Goal: Use online tool/utility: Use online tool/utility

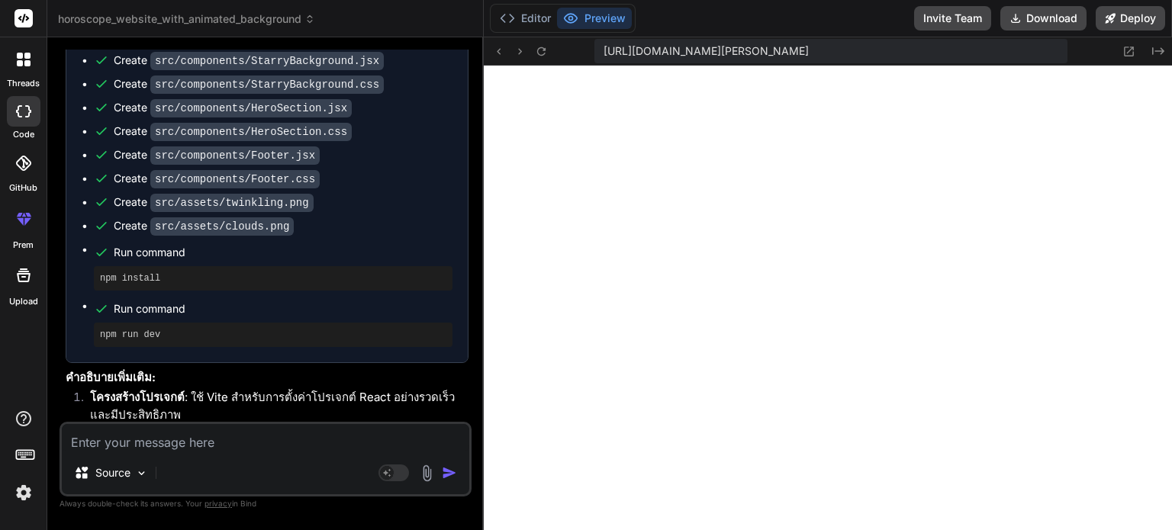
scroll to position [2223, 0]
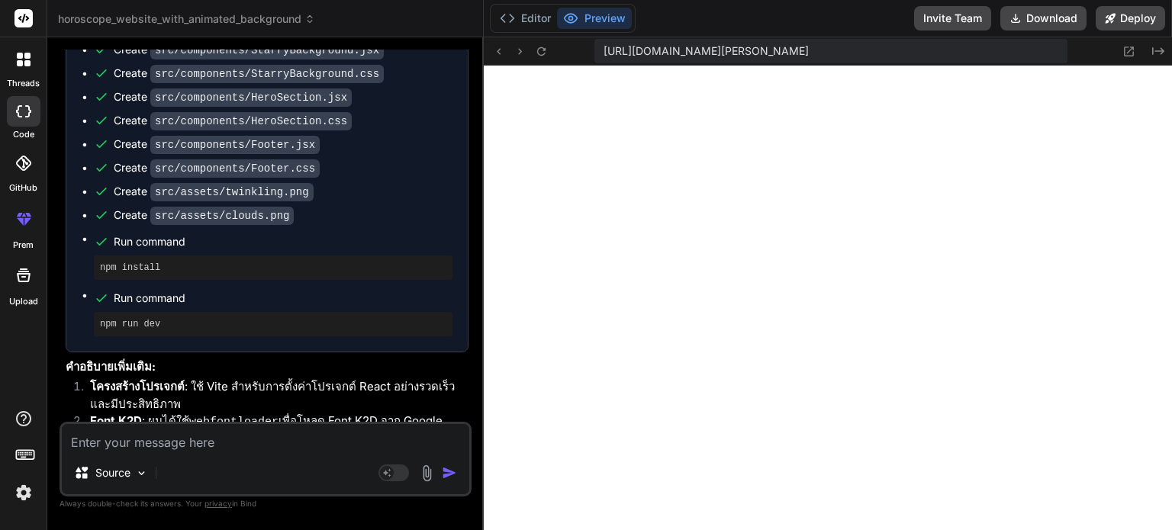
click at [606, 17] on button "Preview" at bounding box center [594, 18] width 75 height 21
click at [602, 16] on button "Preview" at bounding box center [594, 18] width 75 height 21
click at [1125, 49] on icon at bounding box center [1128, 51] width 13 height 13
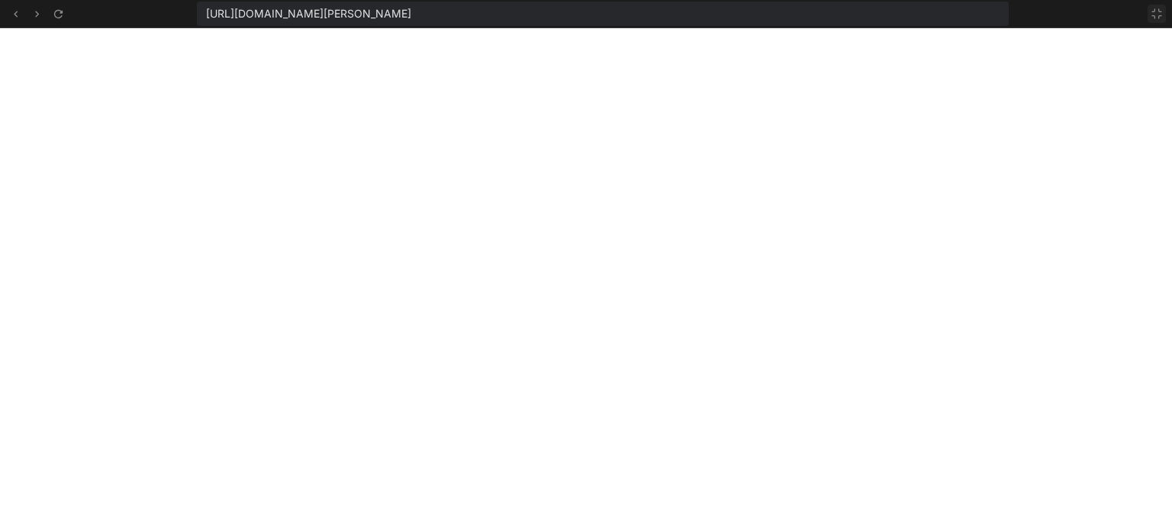
click at [1157, 5] on button at bounding box center [1156, 14] width 18 height 18
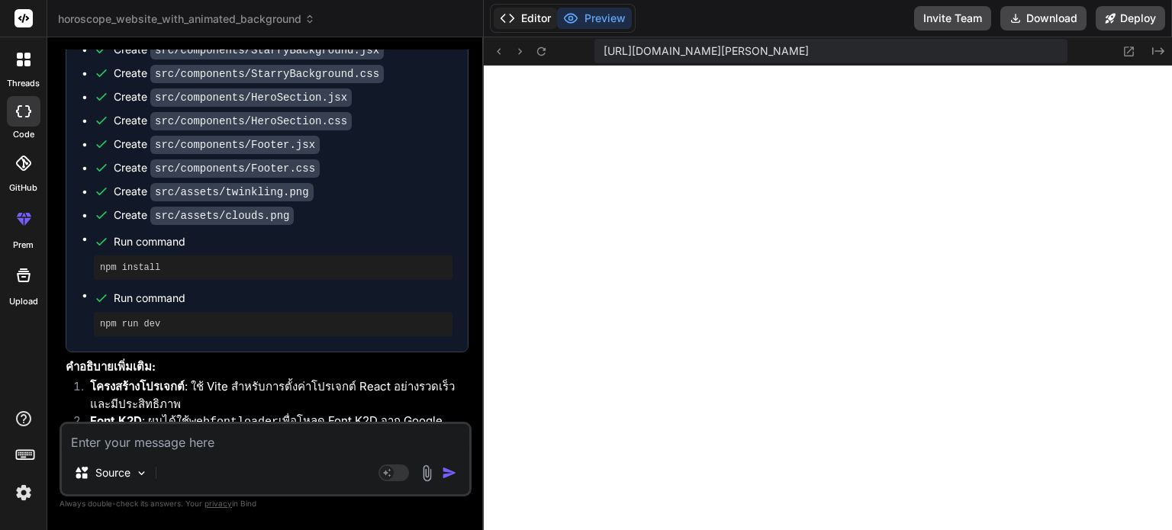
click at [533, 16] on button "Editor" at bounding box center [525, 18] width 63 height 21
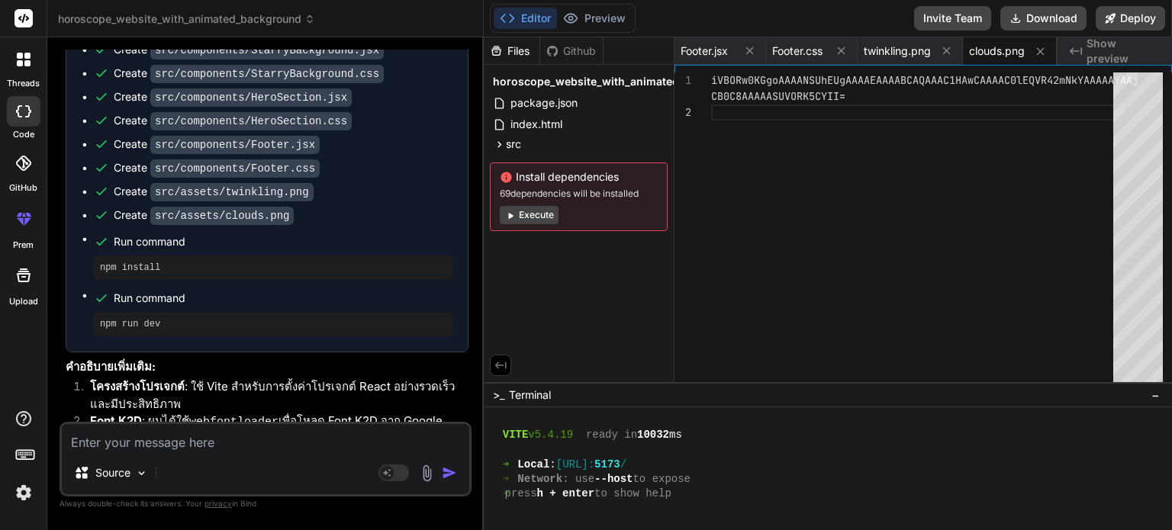
click at [842, 63] on div "Footer.css" at bounding box center [812, 50] width 92 height 27
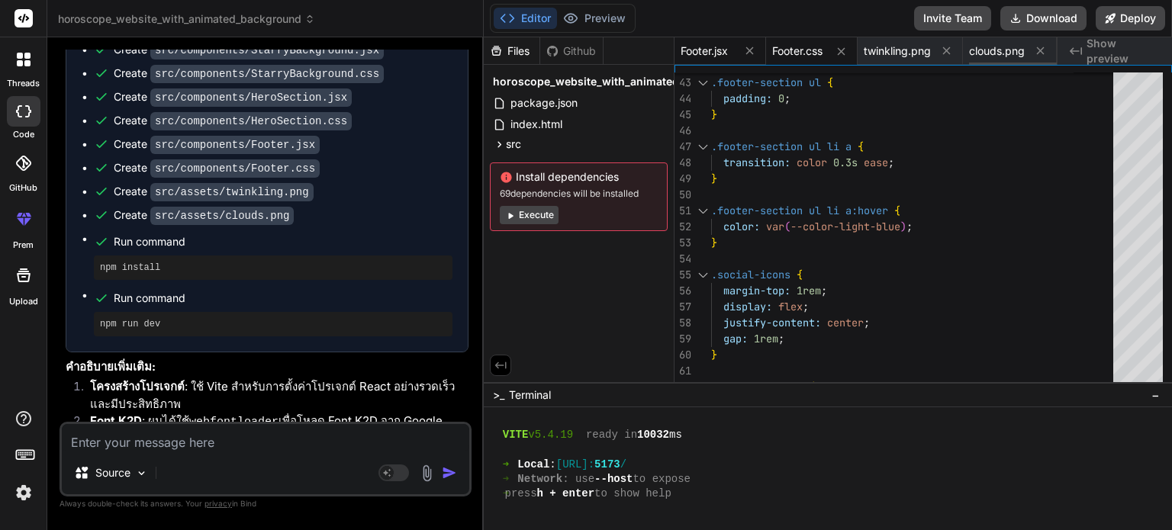
click at [730, 47] on div "Footer.jsx" at bounding box center [706, 50] width 53 height 15
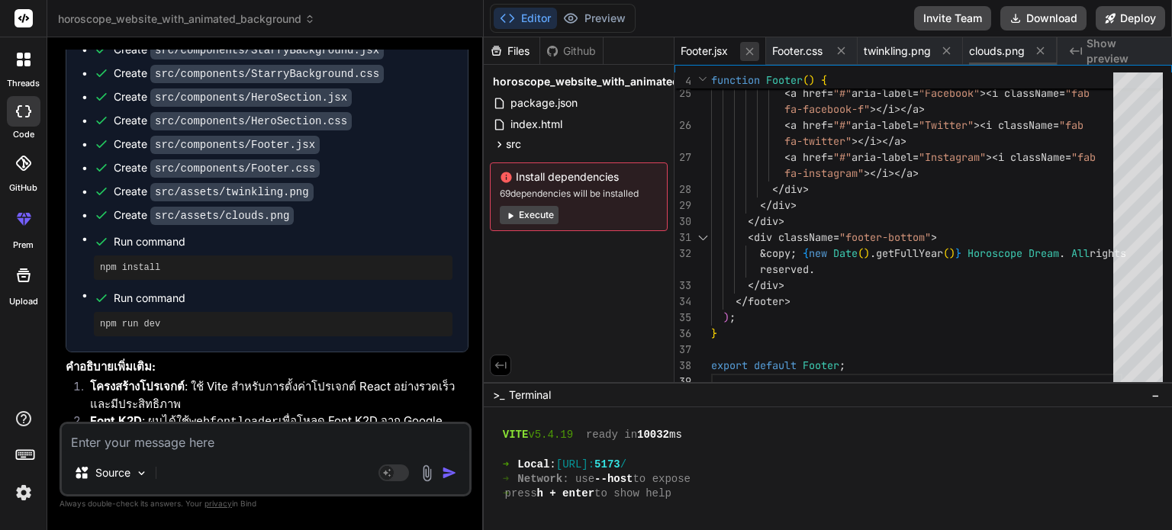
click at [751, 50] on icon at bounding box center [749, 51] width 13 height 13
type textarea "iVBORw0KGgoAAAANSUhEUgAAAAEAAAABCAQAAAC1HAwCAAAAC0lEQVR42mNkYAAAAAYAAjCB0C8AAAA…"
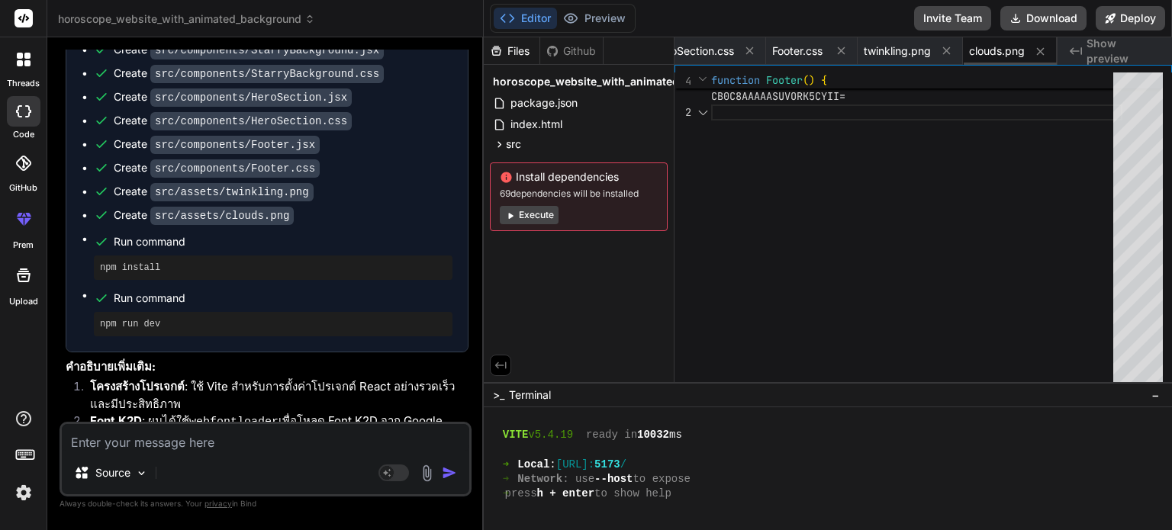
click at [751, 50] on icon at bounding box center [749, 50] width 13 height 13
click at [752, 49] on icon at bounding box center [749, 50] width 13 height 13
click at [751, 48] on icon at bounding box center [748, 51] width 8 height 8
click at [752, 47] on icon at bounding box center [749, 50] width 13 height 13
click at [751, 47] on icon at bounding box center [749, 50] width 13 height 13
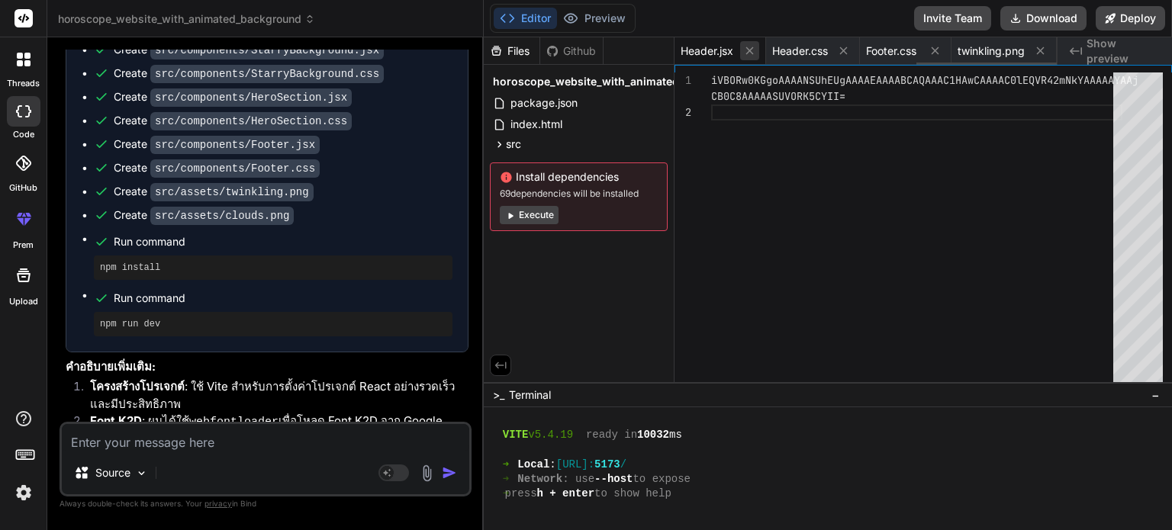
click at [751, 47] on icon at bounding box center [749, 50] width 13 height 13
click at [751, 48] on icon at bounding box center [749, 50] width 13 height 13
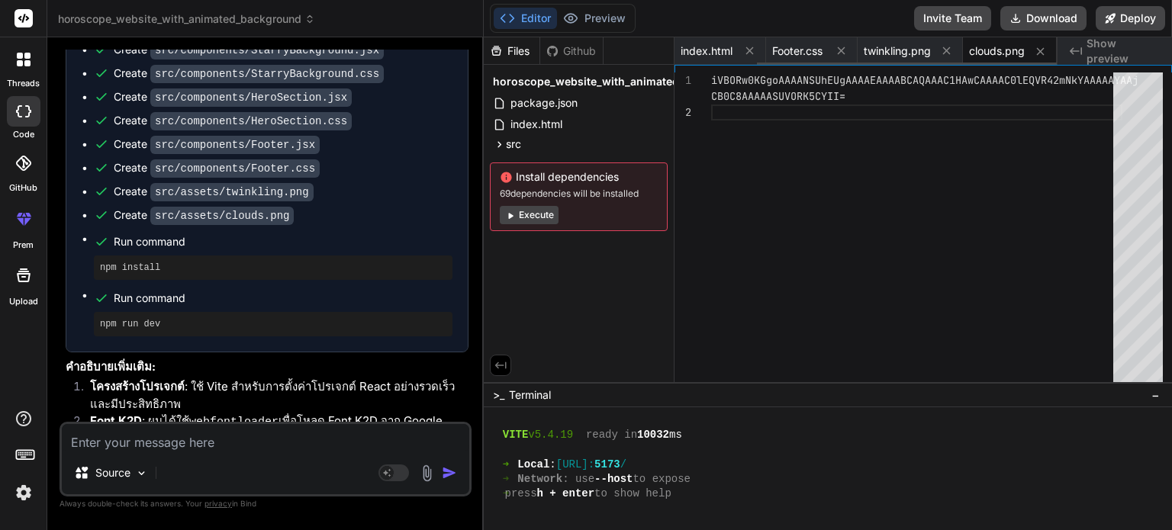
click at [751, 48] on icon at bounding box center [749, 50] width 13 height 13
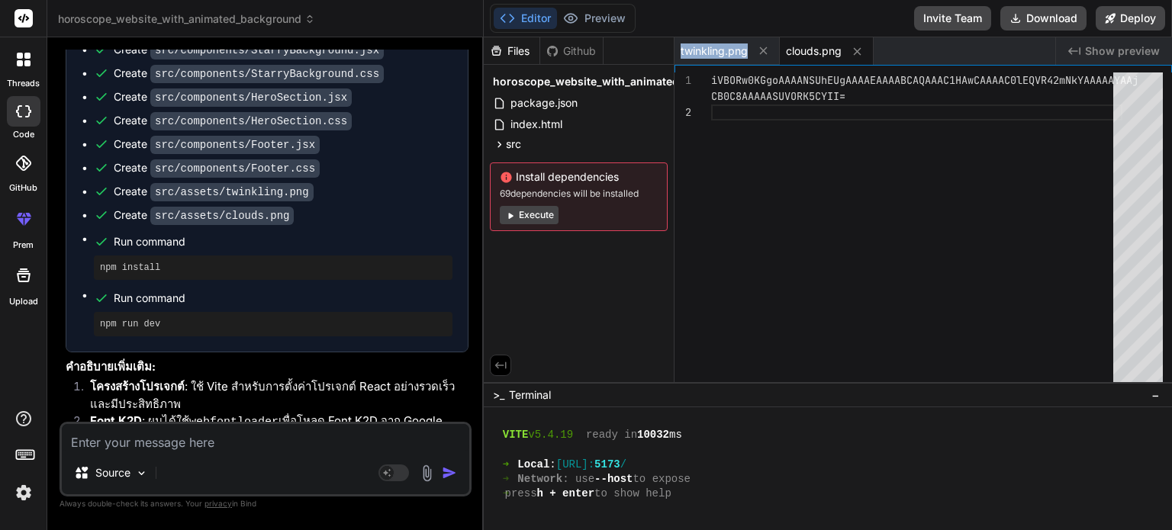
click at [751, 48] on div "twinkling.png" at bounding box center [726, 50] width 105 height 27
click at [767, 48] on icon at bounding box center [763, 51] width 13 height 13
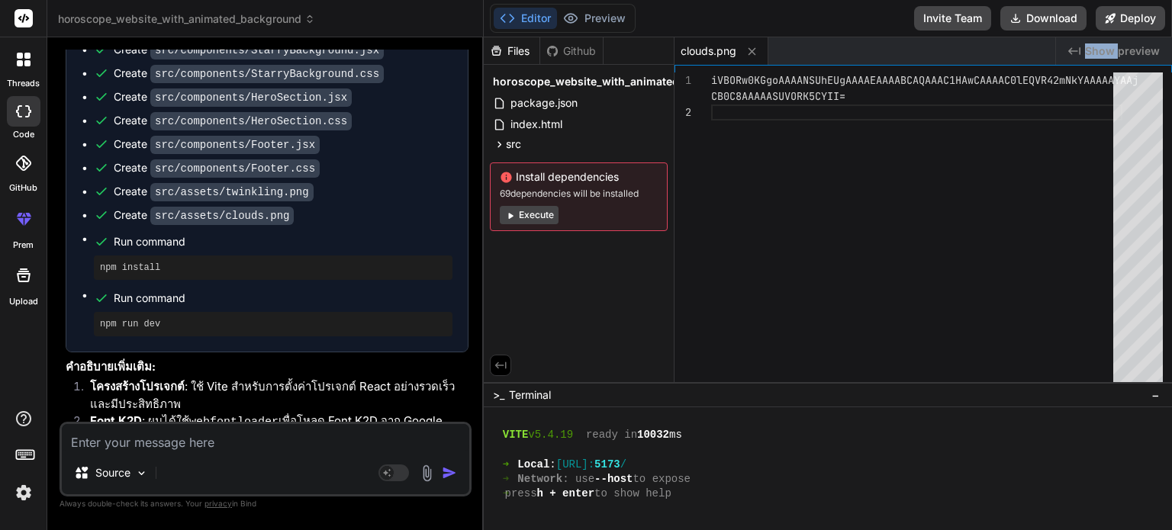
click at [767, 48] on div "clouds.png" at bounding box center [721, 50] width 94 height 27
click at [758, 50] on icon at bounding box center [751, 51] width 13 height 13
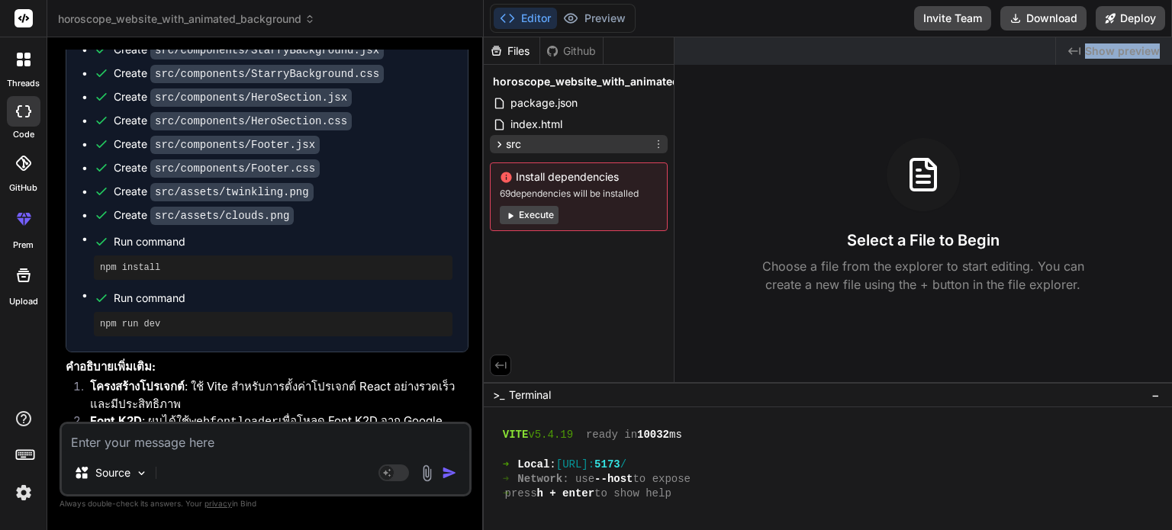
click at [516, 143] on span "src" at bounding box center [513, 144] width 15 height 15
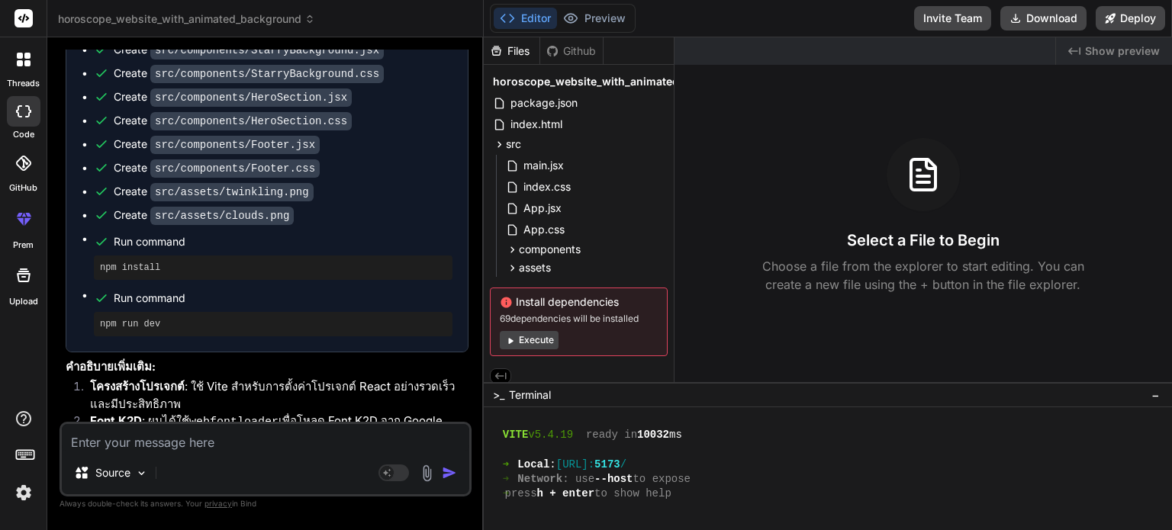
click at [230, 446] on textarea at bounding box center [265, 437] width 407 height 27
type textarea "C"
type textarea "x"
type textarea "Co"
type textarea "x"
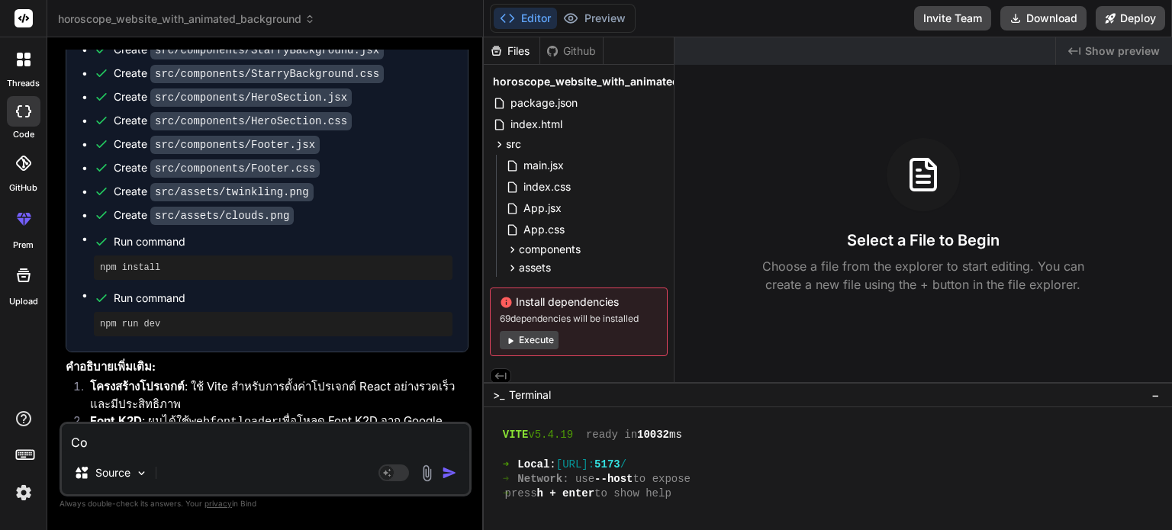
type textarea "Con"
type textarea "x"
type textarea "Conv"
type textarea "x"
type textarea "Conve"
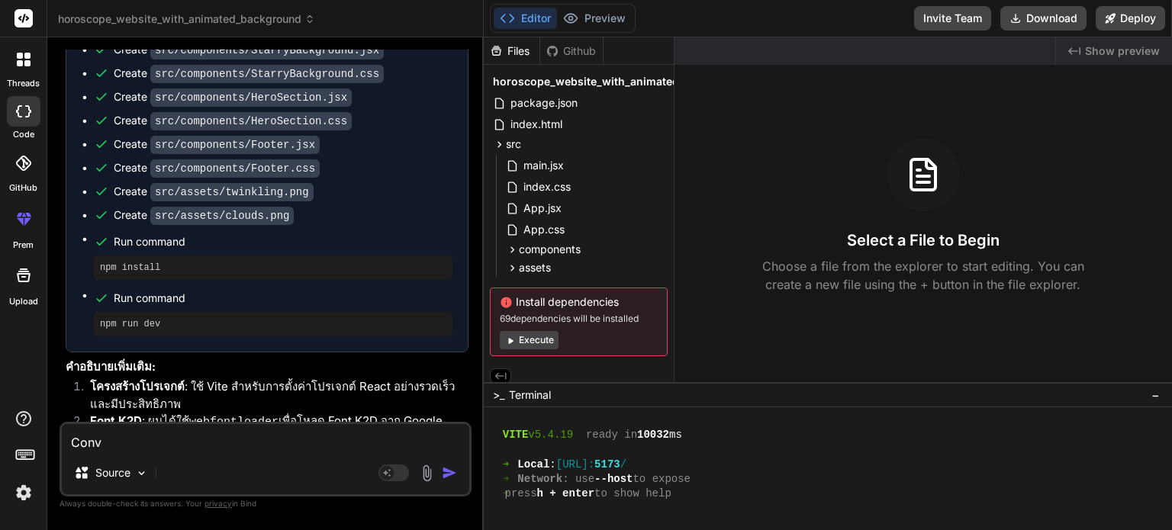
type textarea "x"
type textarea "Conver"
type textarea "x"
type textarea "Conver"
type textarea "x"
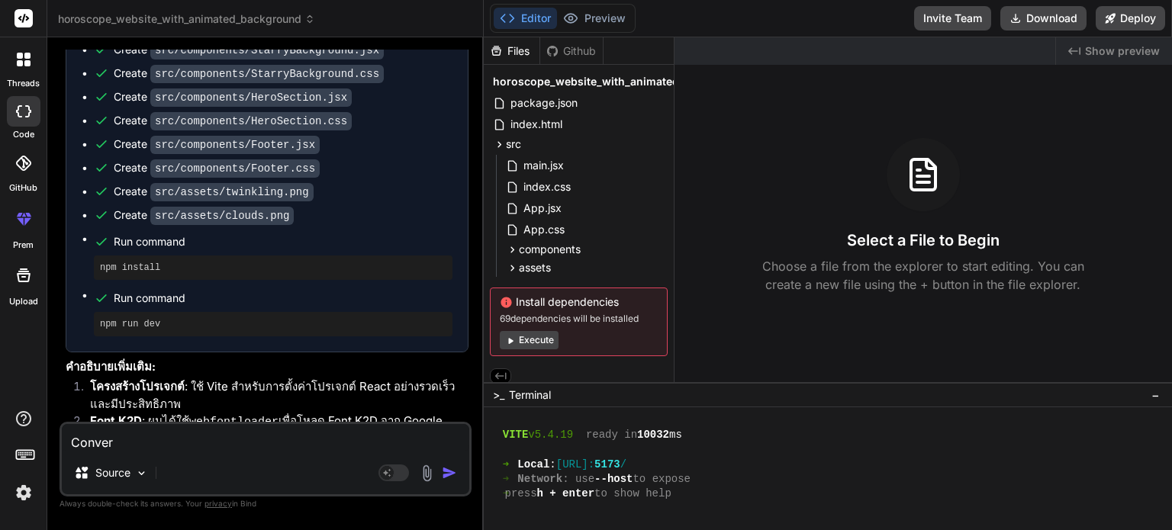
type textarea "Conver"
type textarea "x"
type textarea "Conve"
type textarea "x"
type textarea "Conv"
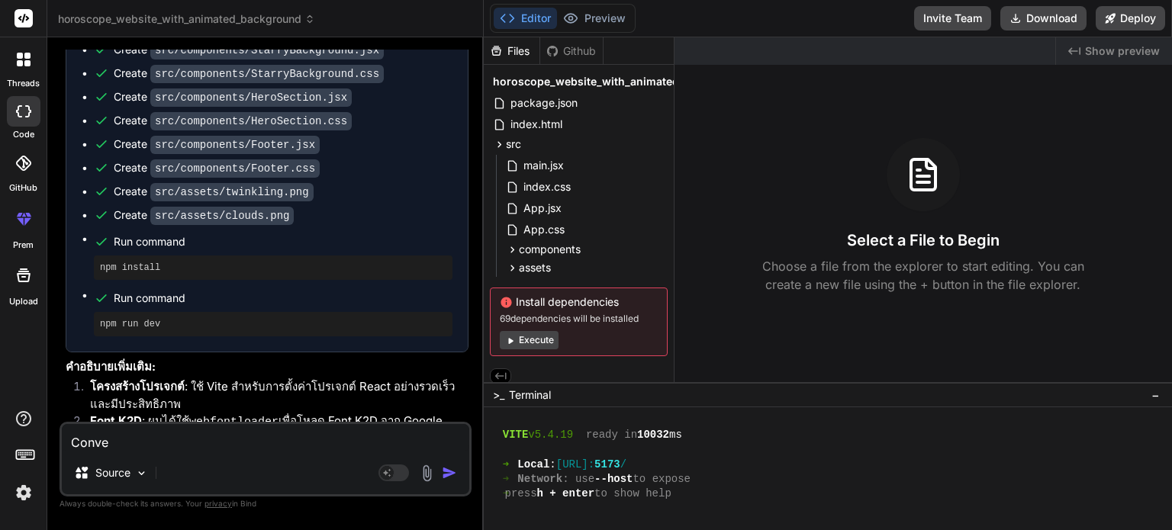
type textarea "x"
type textarea "Con"
type textarea "x"
type textarea "Co"
type textarea "x"
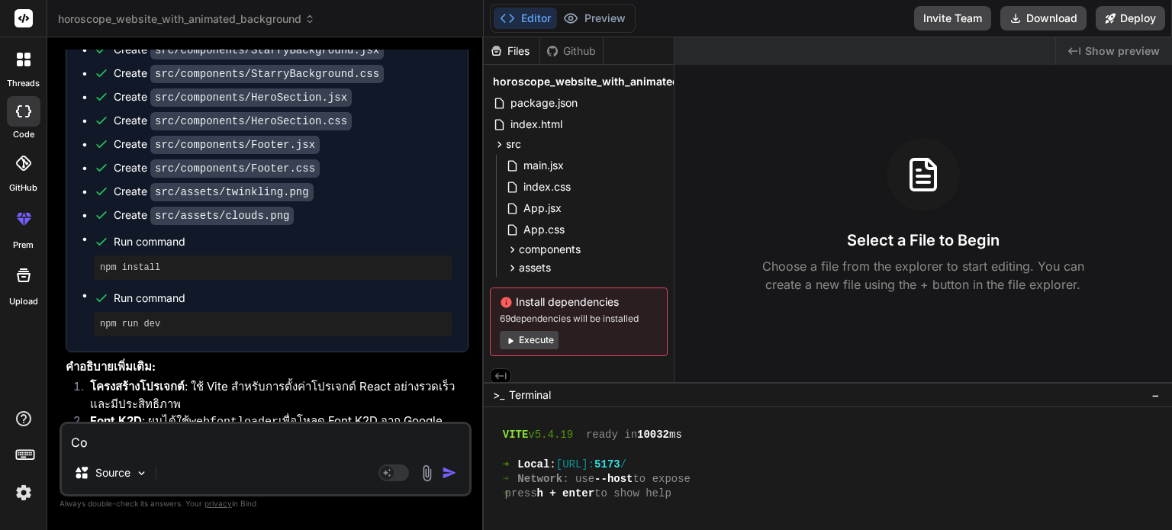
type textarea "C"
type textarea "x"
type textarea "-"
type textarea "x"
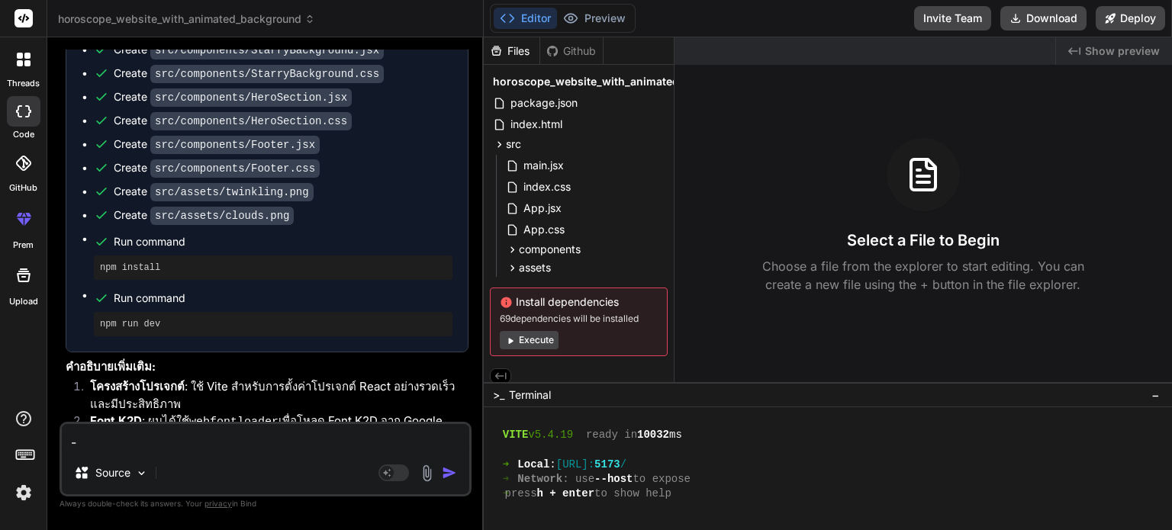
type textarea "-v"
type textarea "x"
type textarea "-"
type textarea "x"
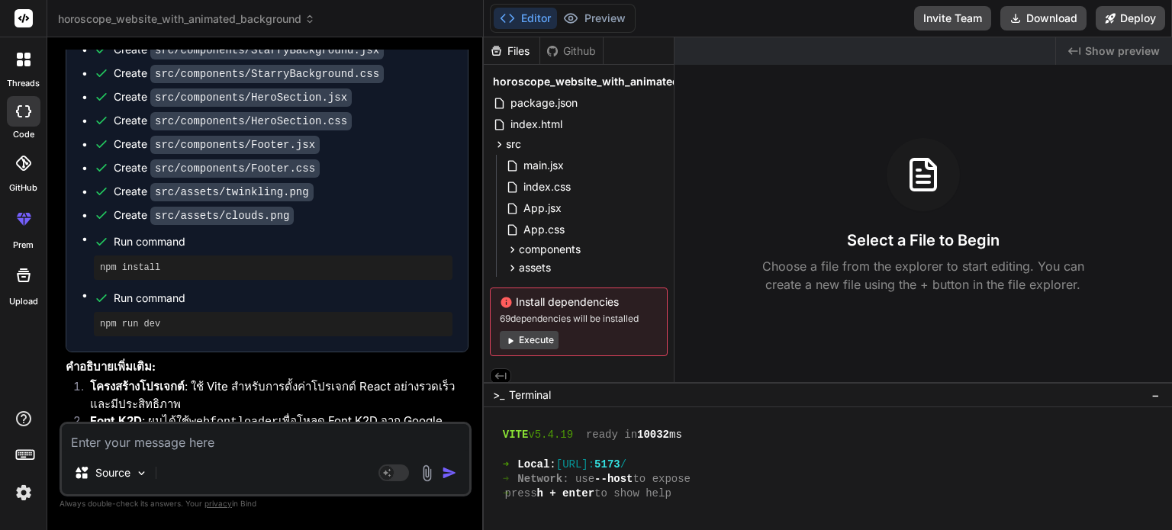
type textarea "ข"
type textarea "x"
type textarea "ขอ"
type textarea "x"
type textarea "ขอใ"
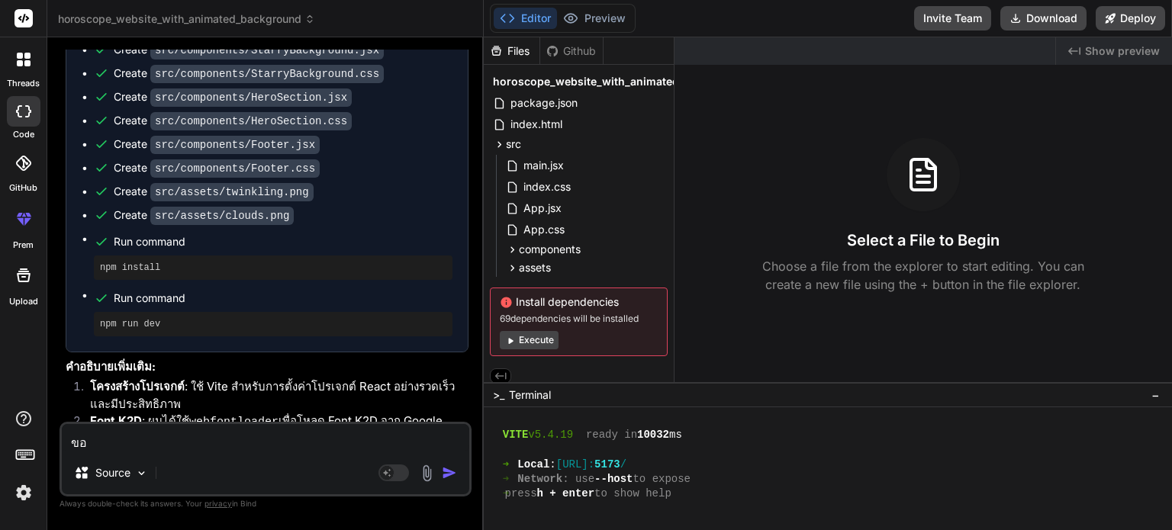
type textarea "x"
type textarea "ขอให"
type textarea "x"
type textarea "ขอให้"
type textarea "x"
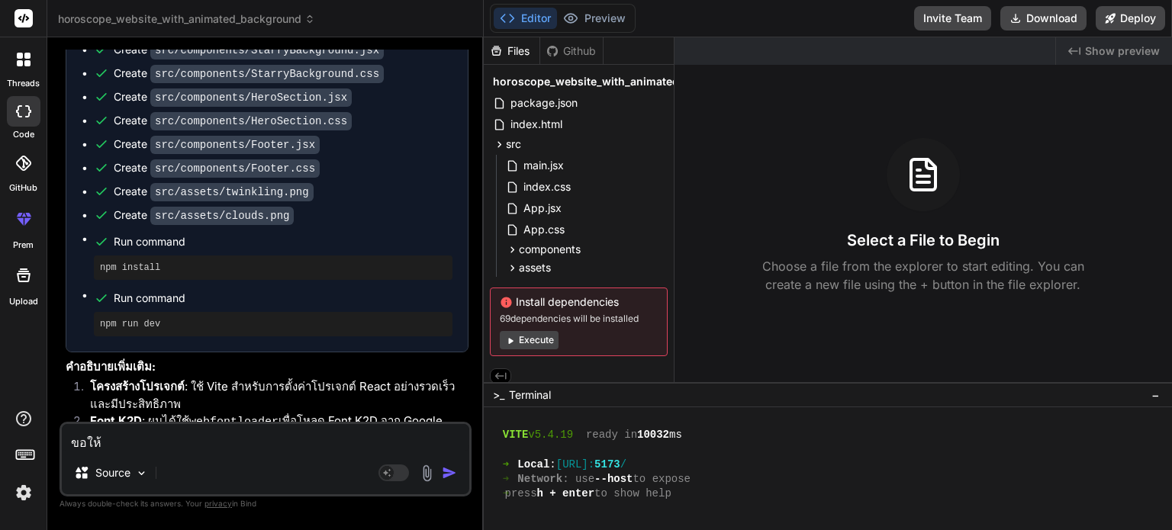
type textarea "ขอให้ร"
type textarea "x"
type textarea "ขอให้ระ"
type textarea "x"
type textarea "ขอให้ระบ"
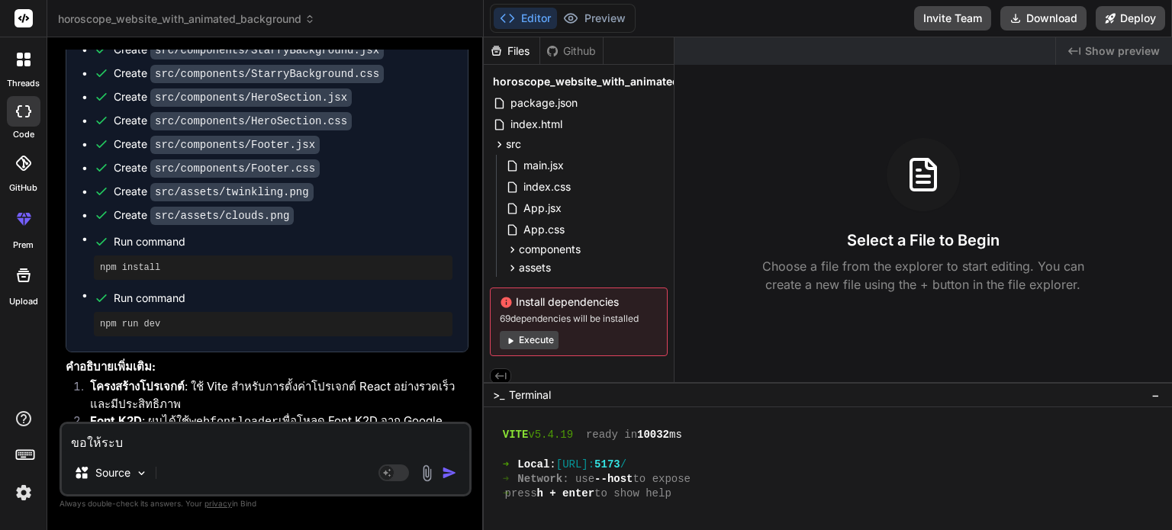
type textarea "x"
type textarea "ขอให้ระบบ"
type textarea "x"
type textarea "ขอให้ระบบท"
type textarea "x"
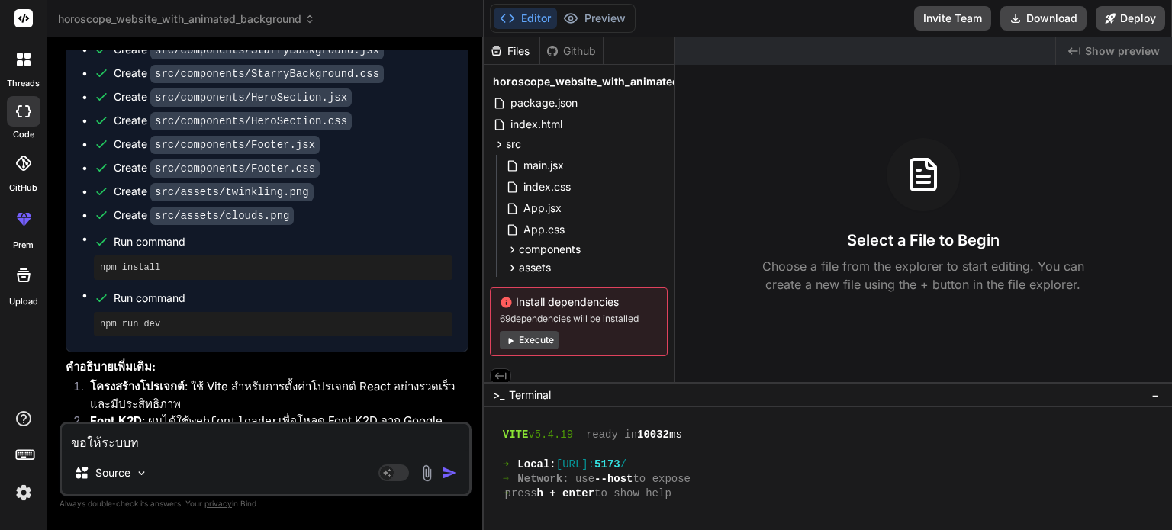
type textarea "ขอให้ระบบทั"
type textarea "x"
type textarea "ขอให้ระบบทั้"
type textarea "x"
type textarea "ขอให้ระบบทั้ง"
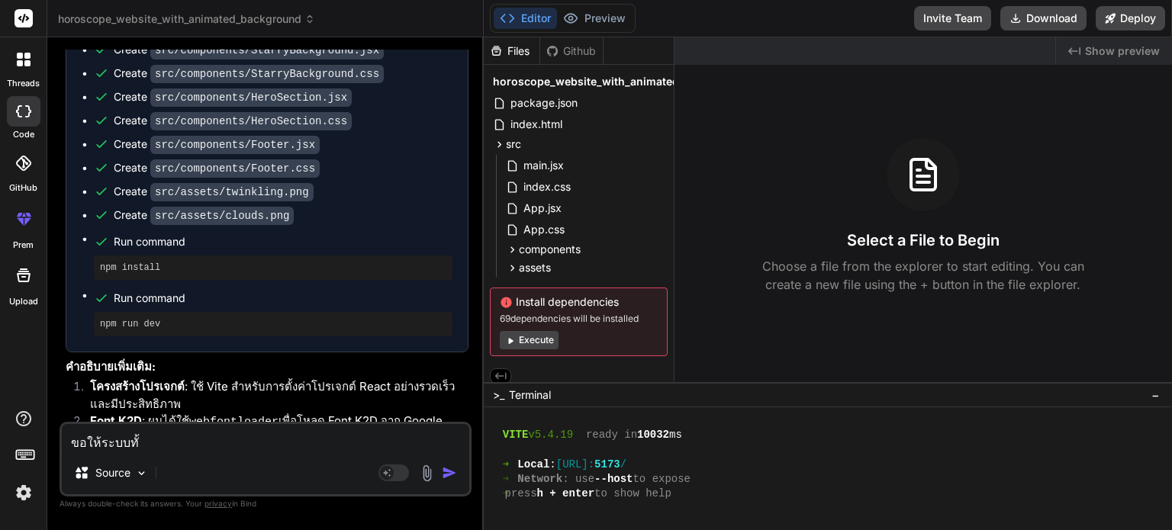
type textarea "x"
type textarea "ขอให้ระบบทั้งห"
type textarea "x"
type textarea "ขอให้ระบบทั้งหม"
type textarea "x"
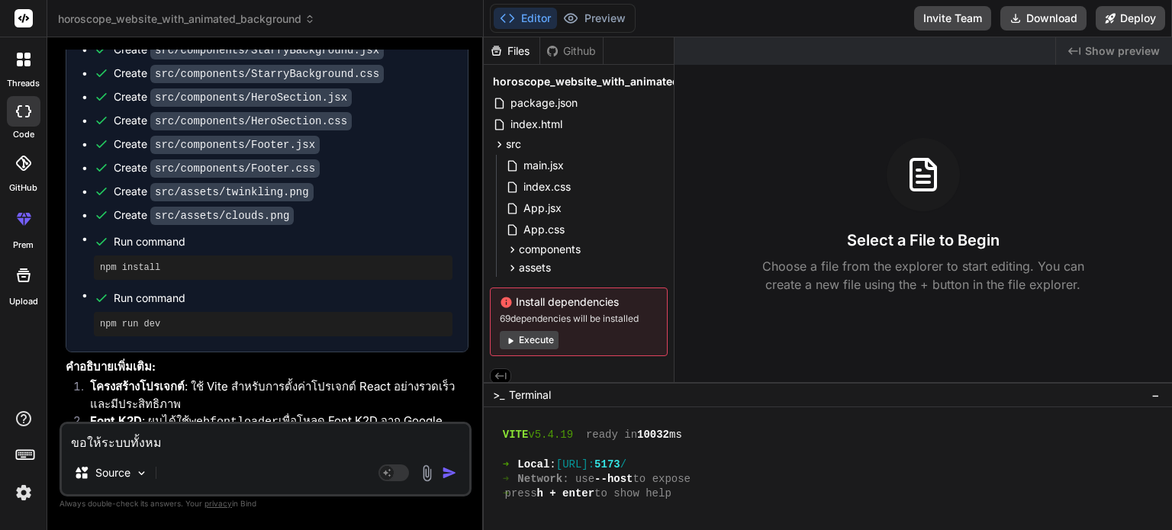
type textarea "ขอให้ระบบทั้งหมด"
type textarea "x"
type textarea "ขอให้ระบบทั้งหมดม"
type textarea "x"
type textarea "ขอให้ระบบทั้งหมด"
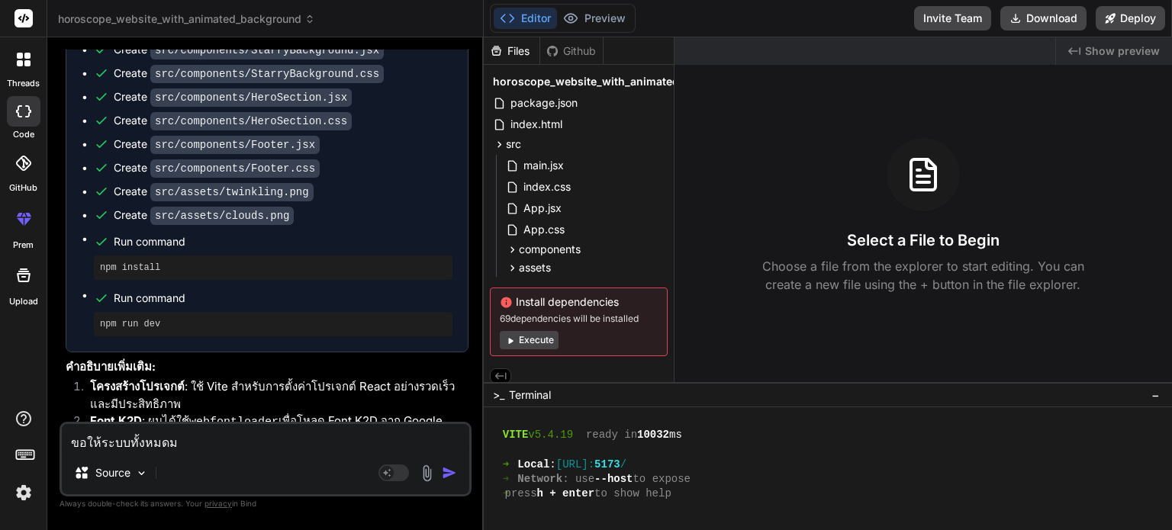
type textarea "x"
type textarea "ขอให้ระบบทั้งหมดใ"
type textarea "x"
type textarea "ขอให้ระบบทั้งหมดใน"
type textarea "x"
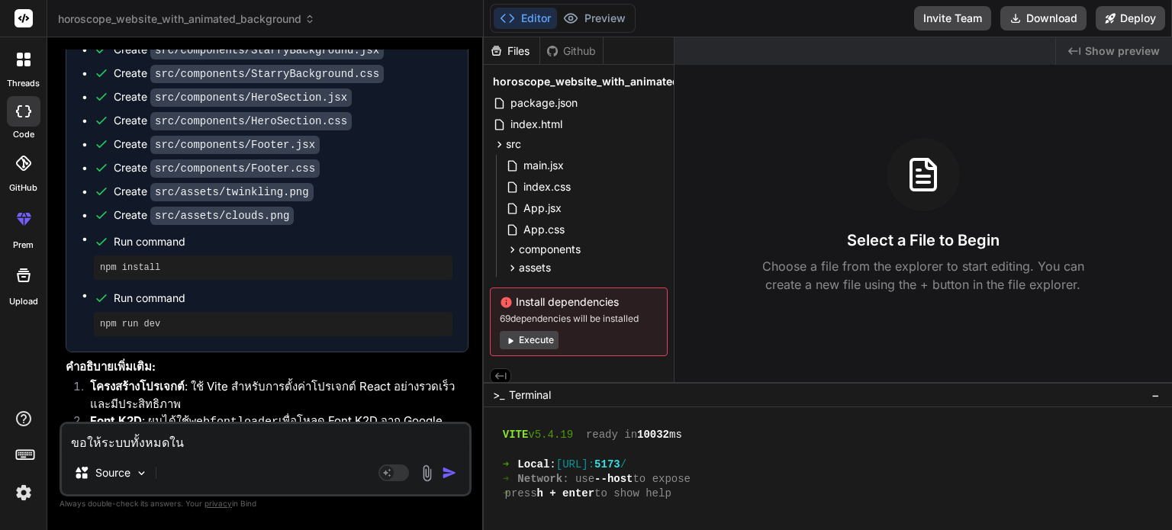
type textarea "ขอให้ระบบทั้งหมดในร"
type textarea "x"
type textarea "ขอให้ระบบทั้งหมดในรู"
type textarea "x"
type textarea "ขอให้ระบบทั้งหมดในรูแ"
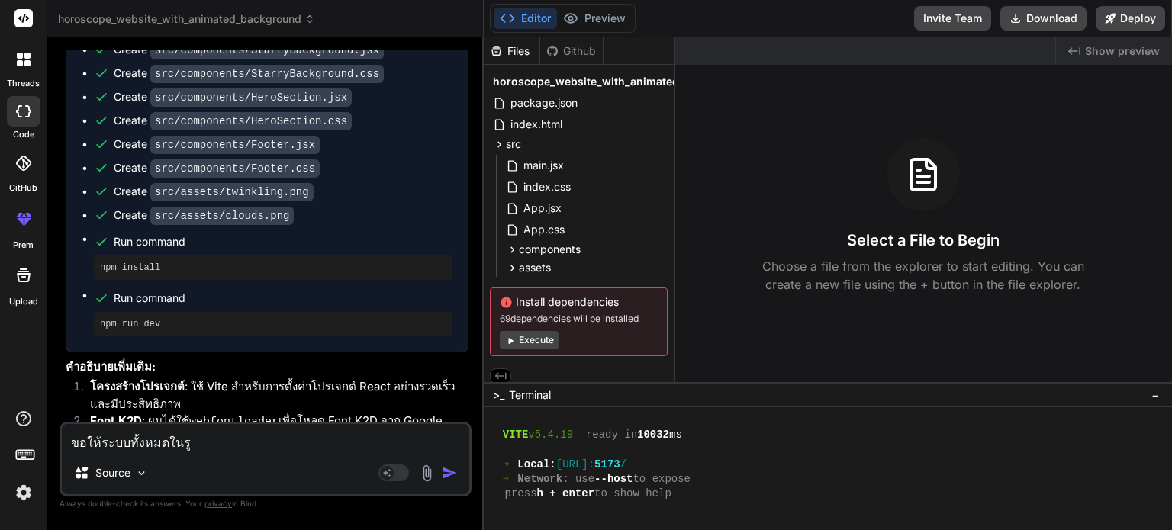
type textarea "x"
type textarea "ขอให้ระบบทั้งหมดในรู"
type textarea "x"
type textarea "ขอให้ระบบทั้งหมดในรูป"
type textarea "x"
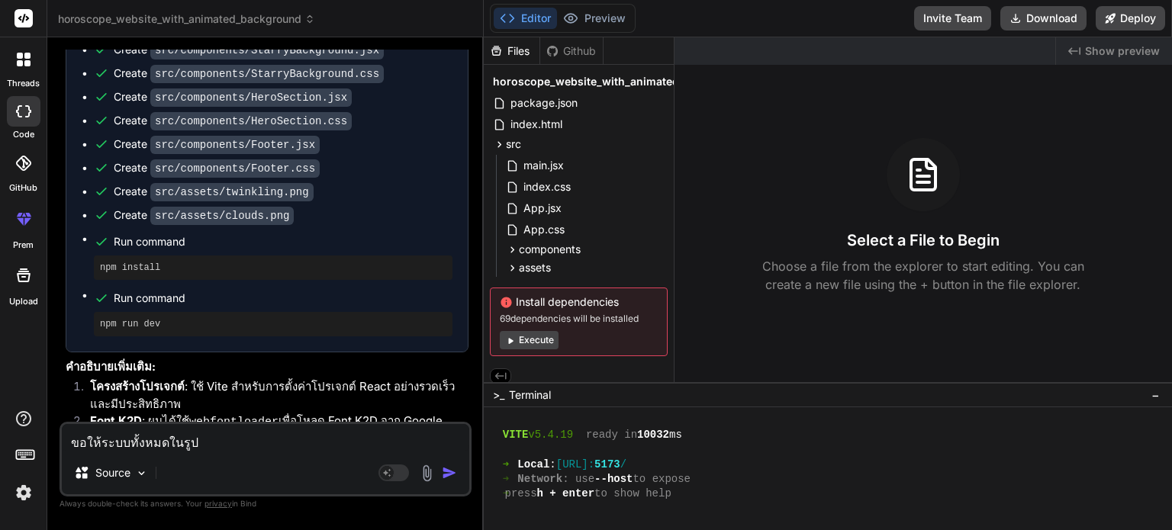
type textarea "ขอให้ระบบทั้งหมดในรูปแ"
type textarea "x"
type textarea "ขอให้ระบบทั้งหมดในรูปแบ"
type textarea "x"
type textarea "ขอให้ระบบทั้งหมดในรูปแบบ"
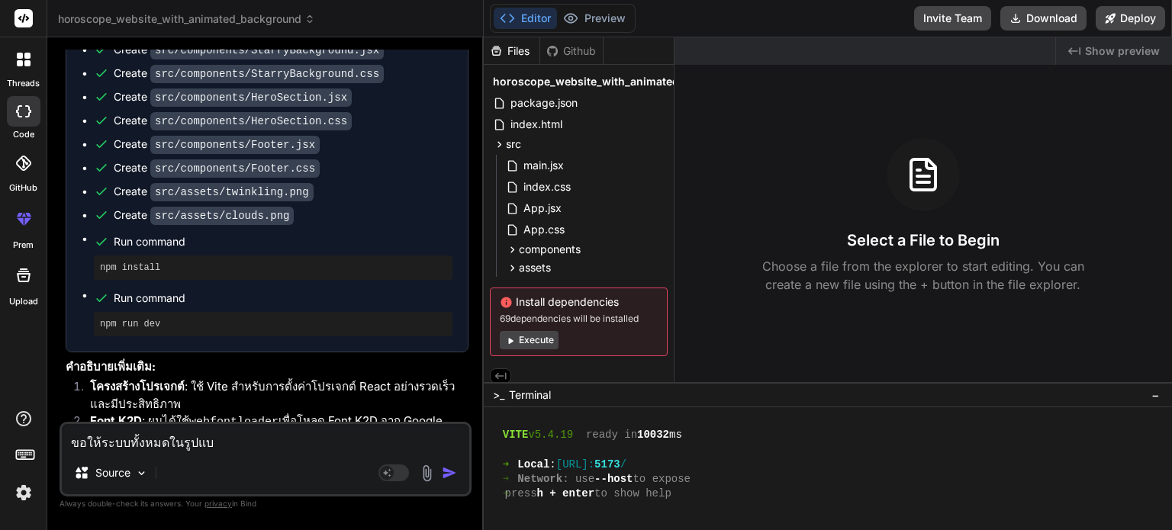
type textarea "x"
type textarea "ขอให้ระบบทั้งหมดในรูปแบบไ"
type textarea "x"
type textarea "ขอให้ระบบทั้งหมดในรูปแบบไฟ"
type textarea "x"
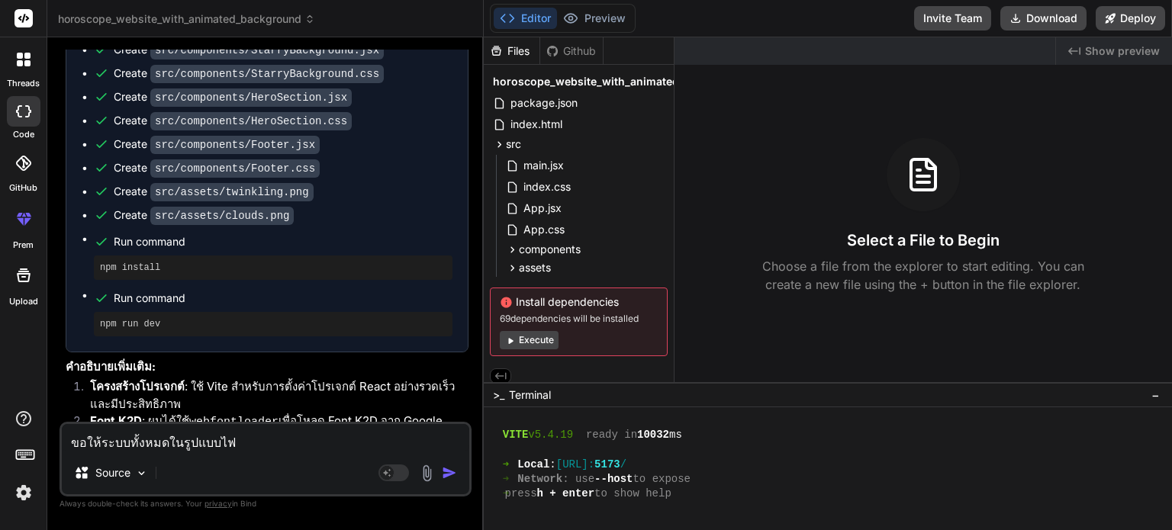
type textarea "ขอให้ระบบทั้งหมดในรูปแบบไฟล"
type textarea "x"
type textarea "ขอให้ระบบทั้งหมดในรูปแบบไฟล์"
type textarea "x"
type textarea "ขอให้ระบบทั้งหมดในรูปแบบไฟล์"
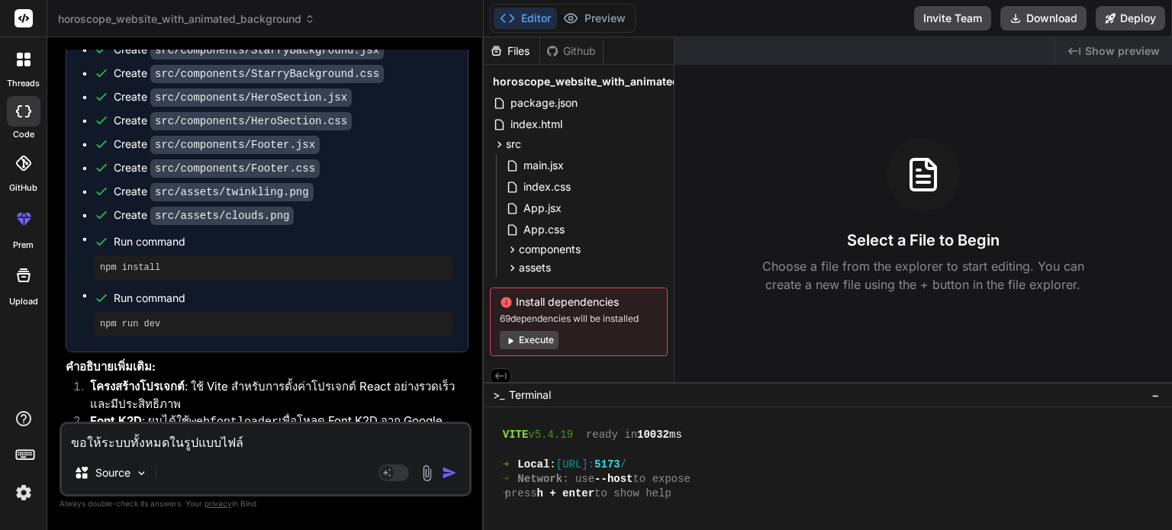
type textarea "x"
click at [215, 440] on textarea "ขอให้ระบบทั้งหมดในรูปแบบไฟล์" at bounding box center [265, 437] width 407 height 27
type textarea "ขอให้ระบบทั้งหมดในรูปแบบไHฟล์"
type textarea "x"
type textarea "ขอให้ระบบทั้งหมดในรูปแบบไHTฟล์"
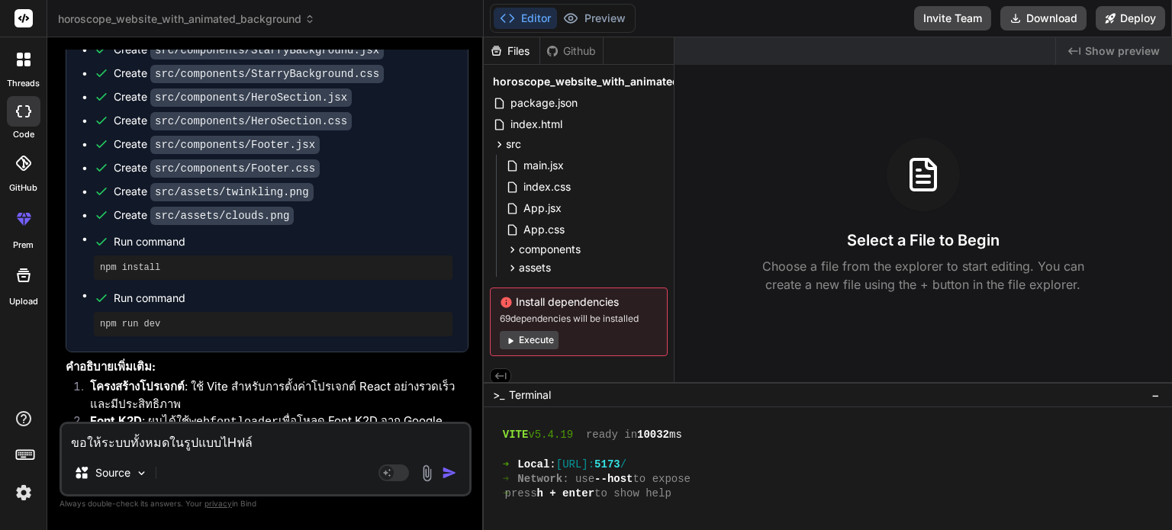
type textarea "x"
type textarea "ขอให้ระบบทั้งหมดในรูปแบบไHฟล์"
type textarea "x"
type textarea "ขอให้ระบบทั้งหมดในรูปแบบไฟล์"
type textarea "x"
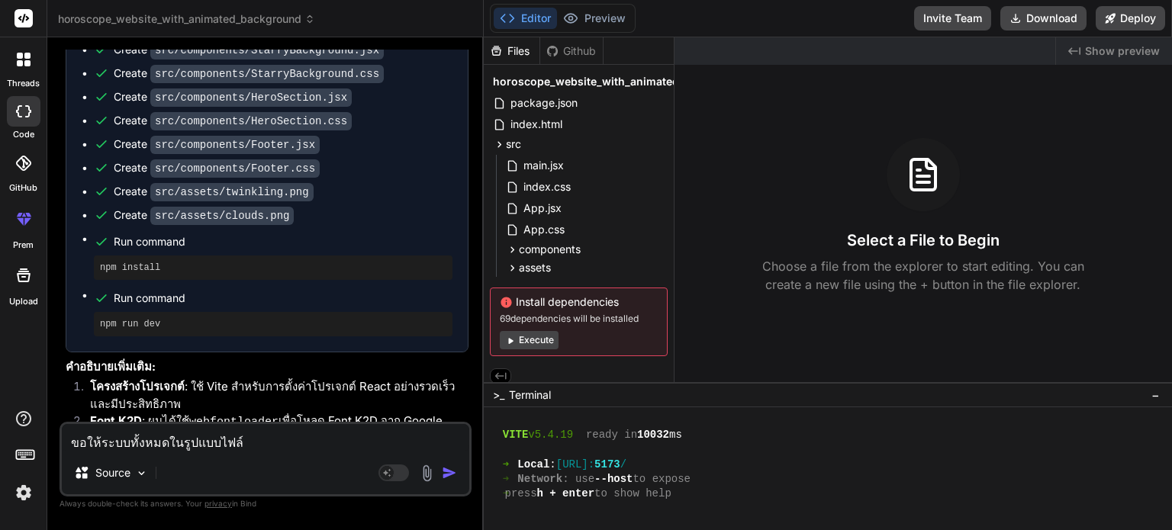
type textarea "ขอให้ระบบทั้งหมดในรูปแบบไฟล์"
type textarea "x"
type textarea "ขอให้ระบบทั้งหมดในรูปแบบไฟล์"
type textarea "x"
type textarea "ขอให้ระบบทั้งหมดในรูปแบบไฟล์ ."
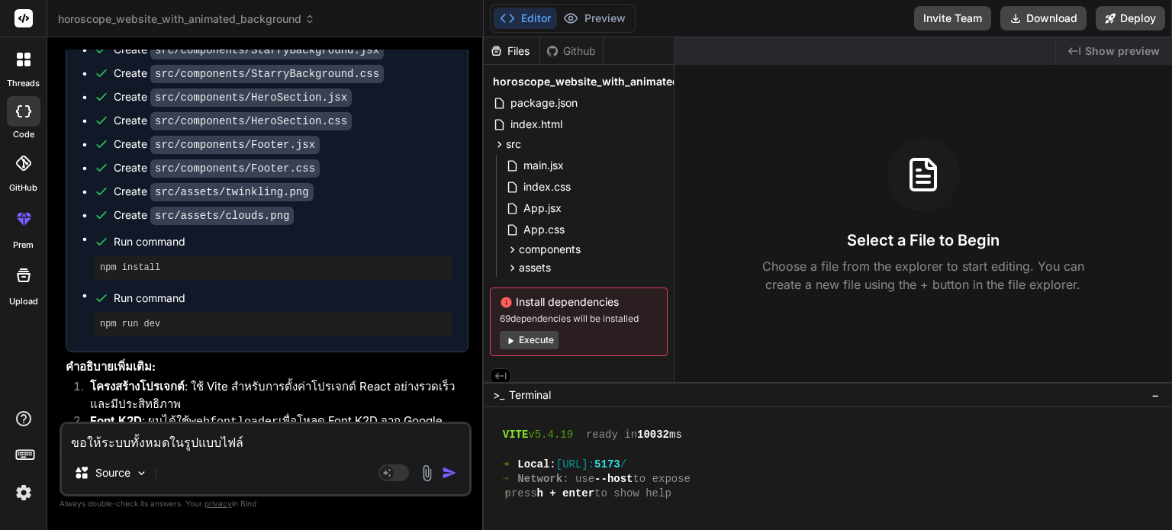
type textarea "x"
type textarea "ขอให้ระบบทั้งหมดในรูปแบบไฟล์ ."
type textarea "x"
type textarea "ขอให้ระบบทั้งหมดในรูปแบบไฟล์ ."
type textarea "x"
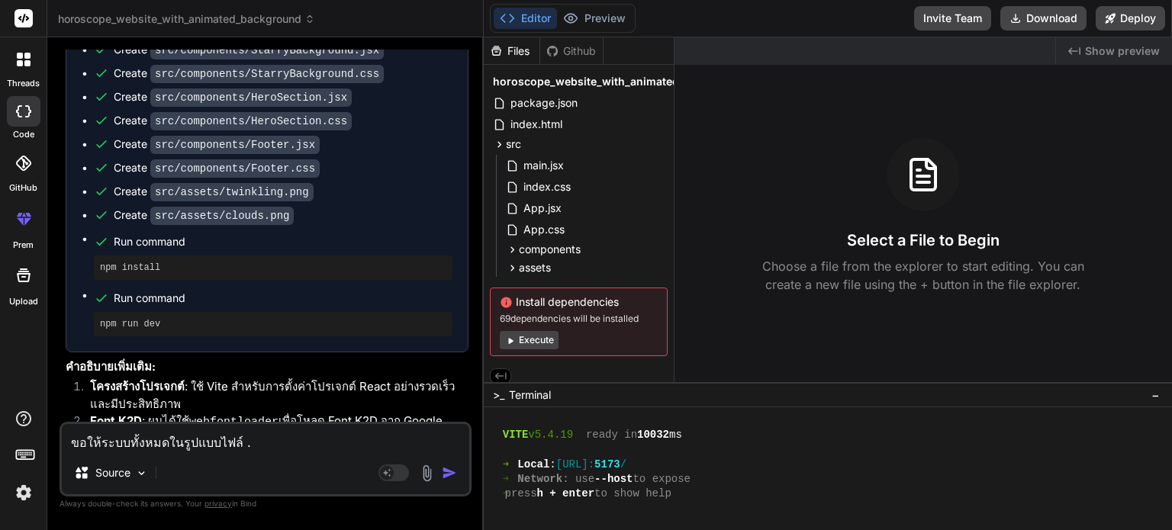
type textarea "ขอให้ระบบทั้งหมดในรูปแบบไฟล์ .h"
type textarea "x"
type textarea "ขอให้ระบบทั้งหมดในรูปแบบไฟล์ .ht"
type textarea "x"
type textarea "ขอให้ระบบทั้งหมดในรูปแบบไฟล์ .htm"
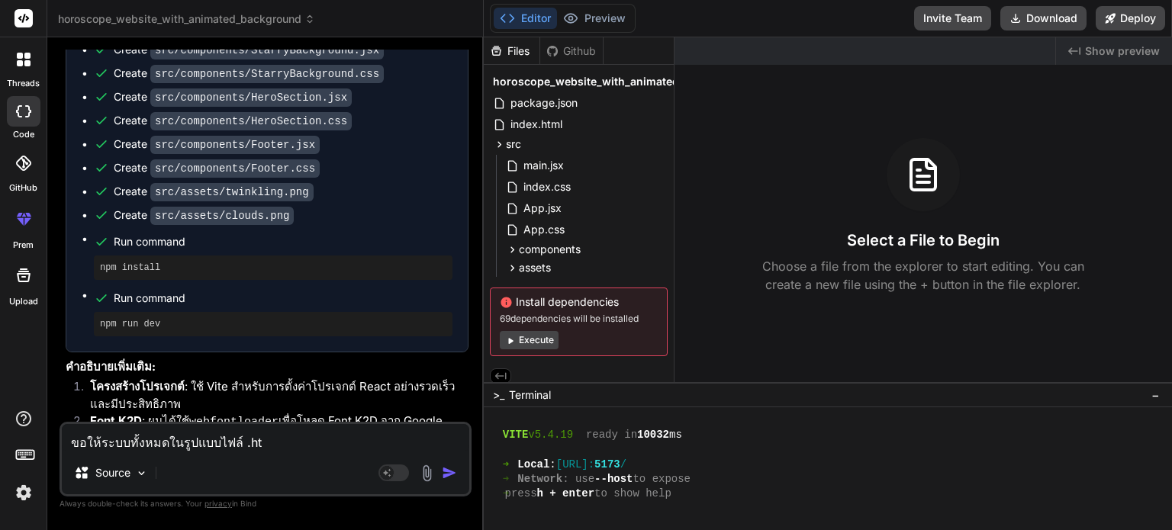
type textarea "x"
type textarea "ขอให้ระบบทั้งหมดในรูปแบบไฟล์ .html"
type textarea "x"
type textarea "ขอให้ระบบทั้งหมดในรูปแบบไฟล์ .html"
type textarea "x"
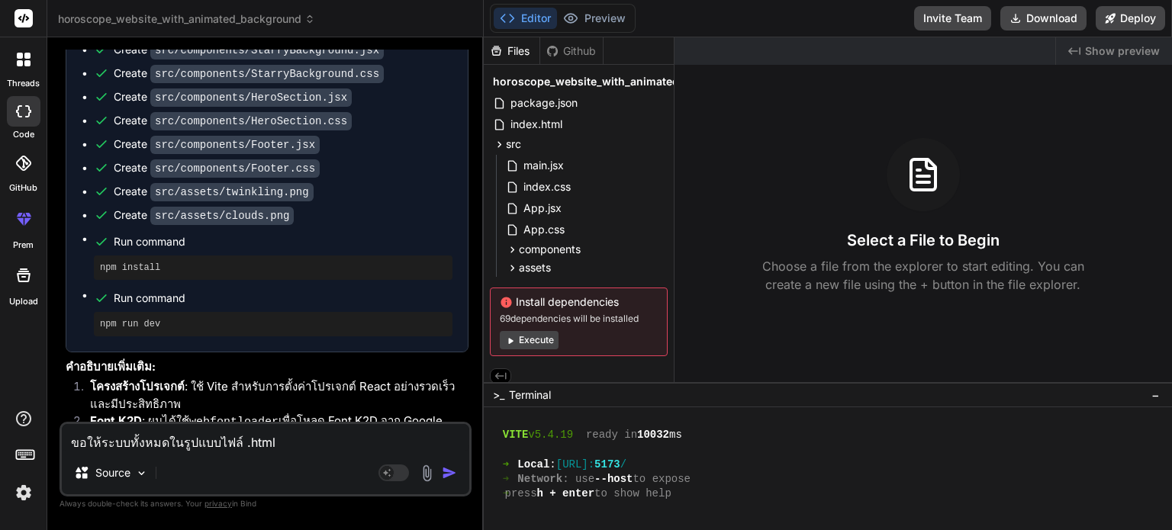
type textarea "ขอให้ระบบทั้งหมดในรูปแบบไฟล์ .html ."
type textarea "x"
type textarea "ขอให้ระบบทั้งหมดในรูปแบบไฟล์ .html .j"
type textarea "x"
type textarea "ขอให้ระบบทั้งหมดในรูปแบบไฟล์ .html ."
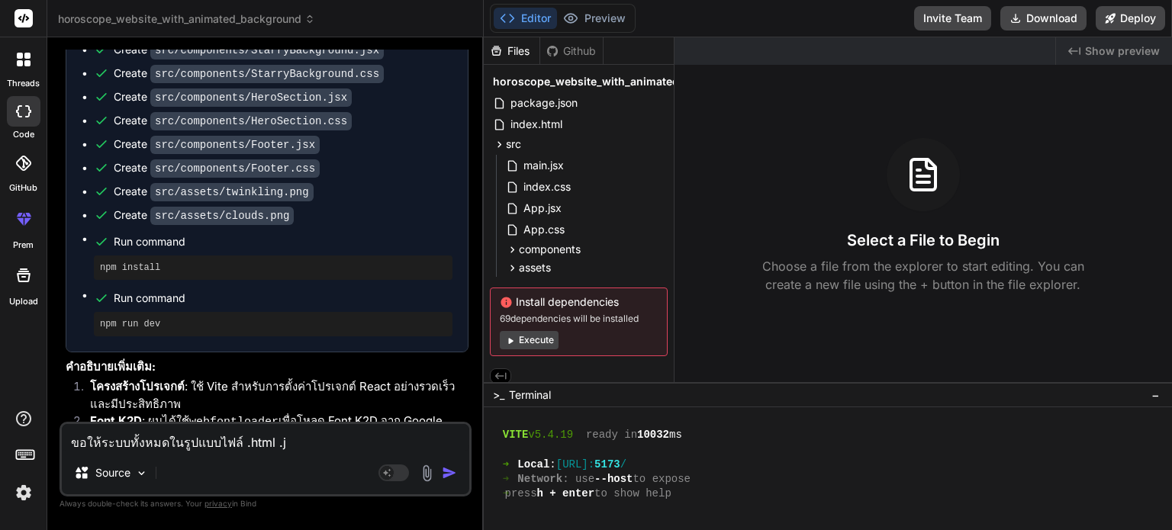
type textarea "x"
type textarea "ขอให้ระบบทั้งหมดในรูปแบบไฟล์ .html .c"
type textarea "x"
type textarea "ขอให้ระบบทั้งหมดในรูปแบบไฟล์ .html .cs"
type textarea "x"
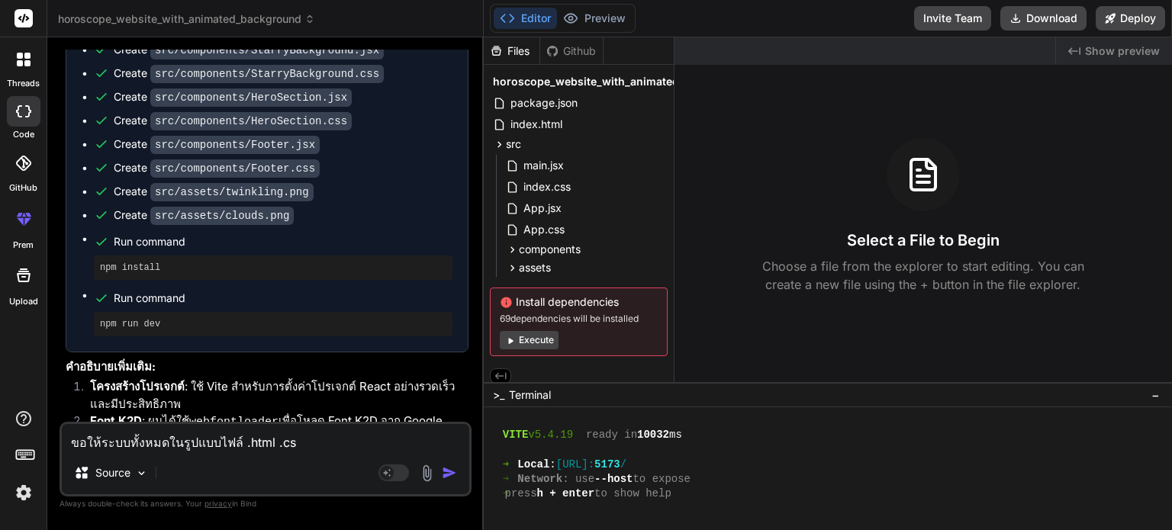
type textarea "ขอให้ระบบทั้งหมดในรูปแบบไฟล์ .html .css"
type textarea "x"
type textarea "ขอให้ระบบทั้งหมดในรูปแบบไฟล์ .html .css"
type textarea "x"
type textarea "ขอให้ระบบทั้งหมดในรูปแบบไฟล์ .html .css ."
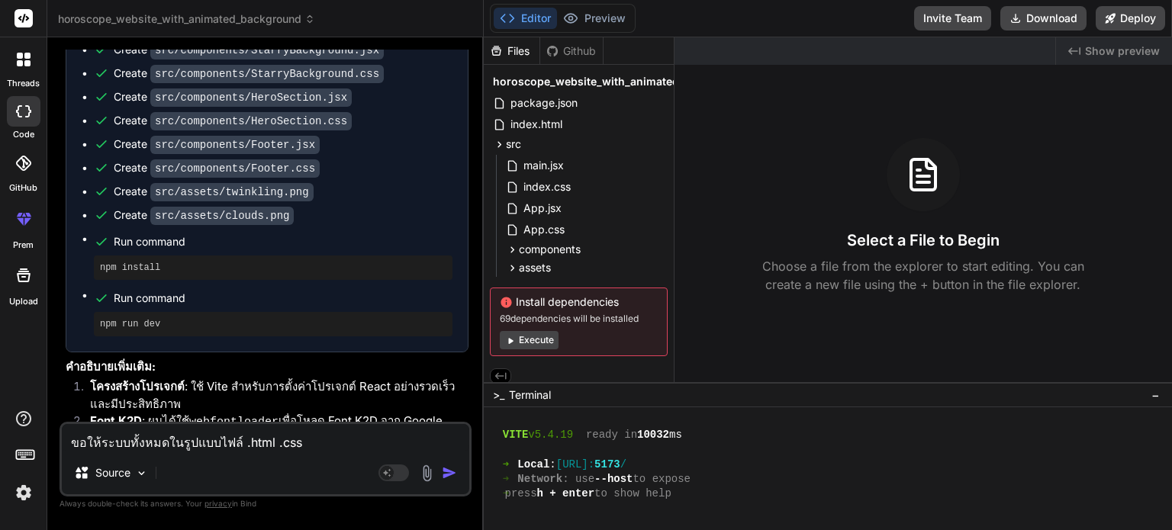
type textarea "x"
type textarea "ขอให้ระบบทั้งหมดในรูปแบบไฟล์ .html .css .j"
type textarea "x"
type textarea "ขอให้ระบบทั้งหมดในรูปแบบไฟล์ .html .css .jc"
type textarea "x"
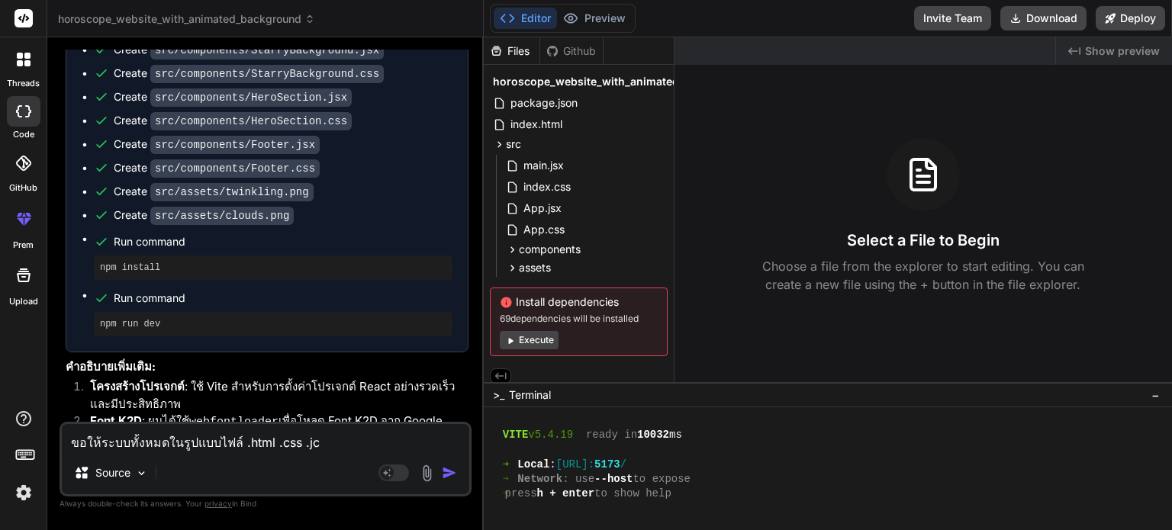
type textarea "ขอให้ระบบทั้งหมดในรูปแบบไฟล์ .html .css .j"
type textarea "x"
type textarea "ขอให้ระบบทั้งหมดในรูปแบบไฟล์ .html .css .ja"
type textarea "x"
type textarea "ขอให้ระบบทั้งหมดในรูปแบบไฟล์ .html .css .jav"
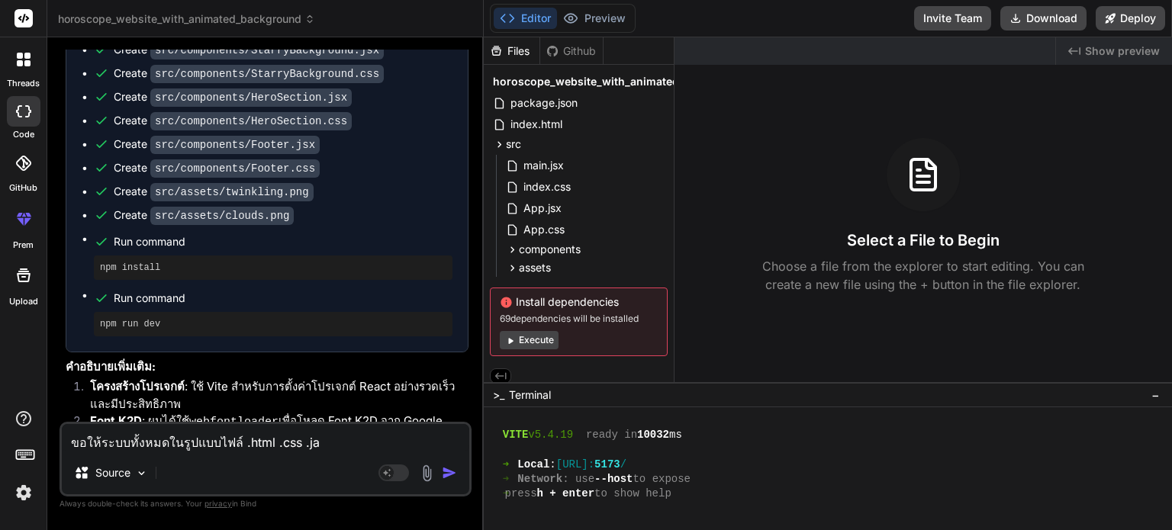
type textarea "x"
type textarea "ขอให้ระบบทั้งหมดในรูปแบบไฟล์ .html .css .java"
type textarea "x"
type textarea "ขอให้ระบบทั้งหมดในรูปแบบไฟล์ .html .css .javax"
type textarea "x"
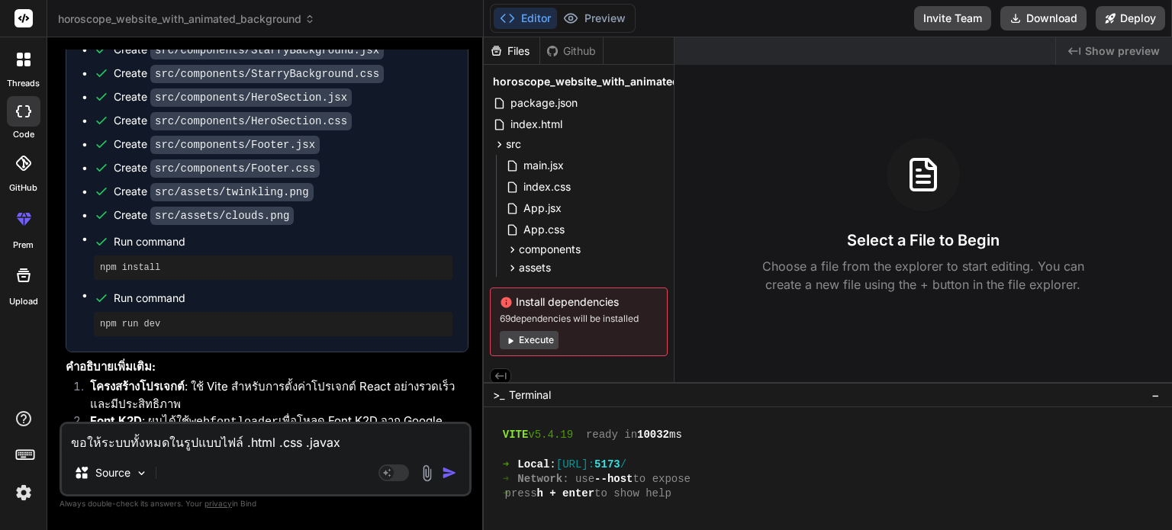
type textarea "ขอให้ระบบทั้งหมดในรูปแบบไฟล์ .html .css .java"
type textarea "x"
type textarea "ขอให้ระบบทั้งหมดในรูปแบบไฟล์ .html .css .javas"
type textarea "x"
type textarea "ขอให้ระบบทั้งหมดในรูปแบบไฟล์ .html .css .javasc"
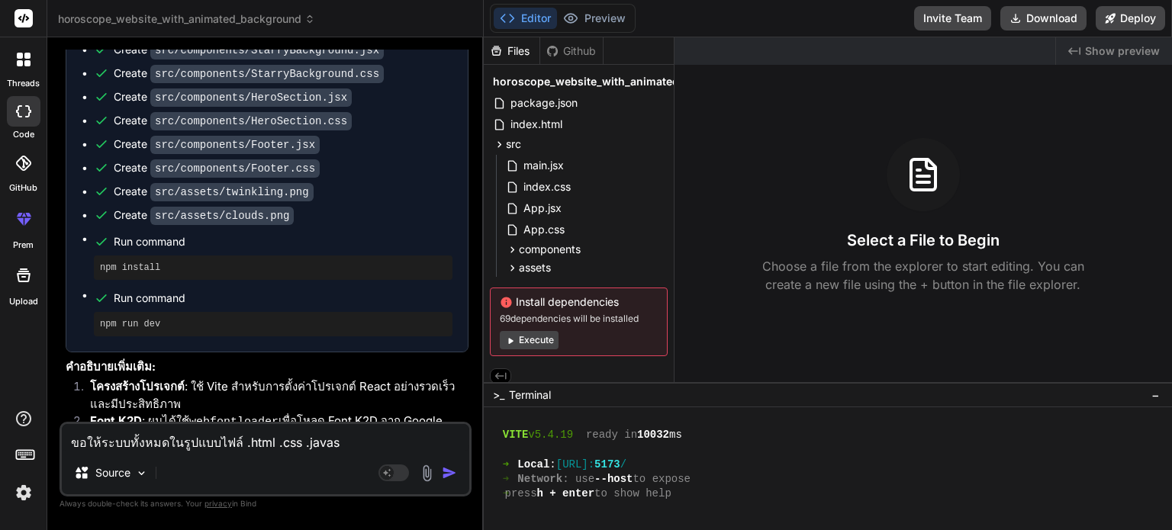
type textarea "x"
type textarea "ขอให้ระบบทั้งหมดในรูปแบบไฟล์ .html .css .javascr"
type textarea "x"
type textarea "ขอให้ระบบทั้งหมดในรูปแบบไฟล์ .html .css .javascri"
type textarea "x"
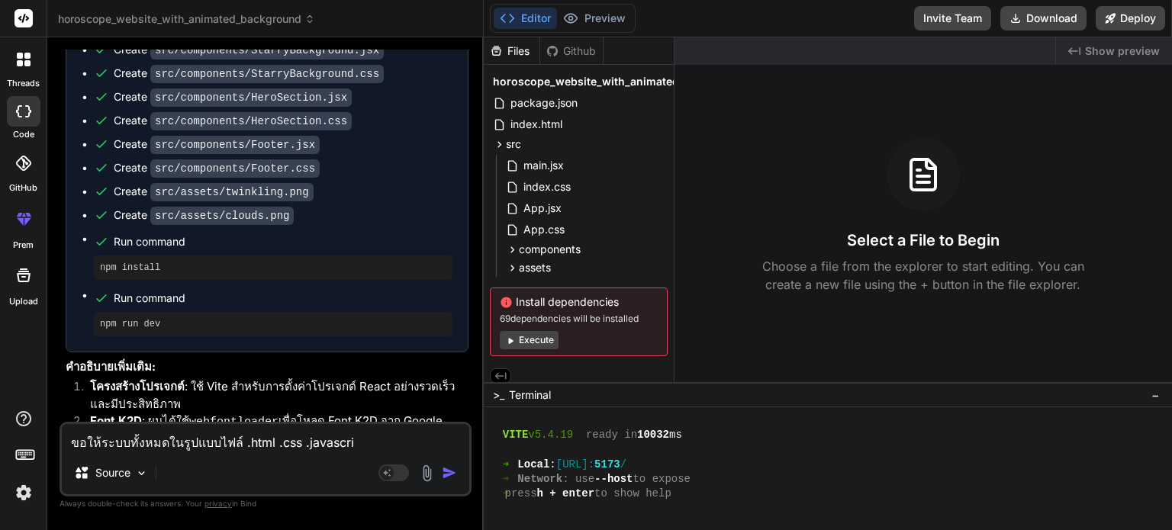
type textarea "ขอให้ระบบทั้งหมดในรูปแบบไฟล์ .html .css .javascrit"
type textarea "x"
type textarea "ขอให้ระบบทั้งหมดในรูปแบบไฟล์ .html .css .javascri"
type textarea "x"
type textarea "ขอให้ระบบทั้งหมดในรูปแบบไฟล์ .html .css .javascrip"
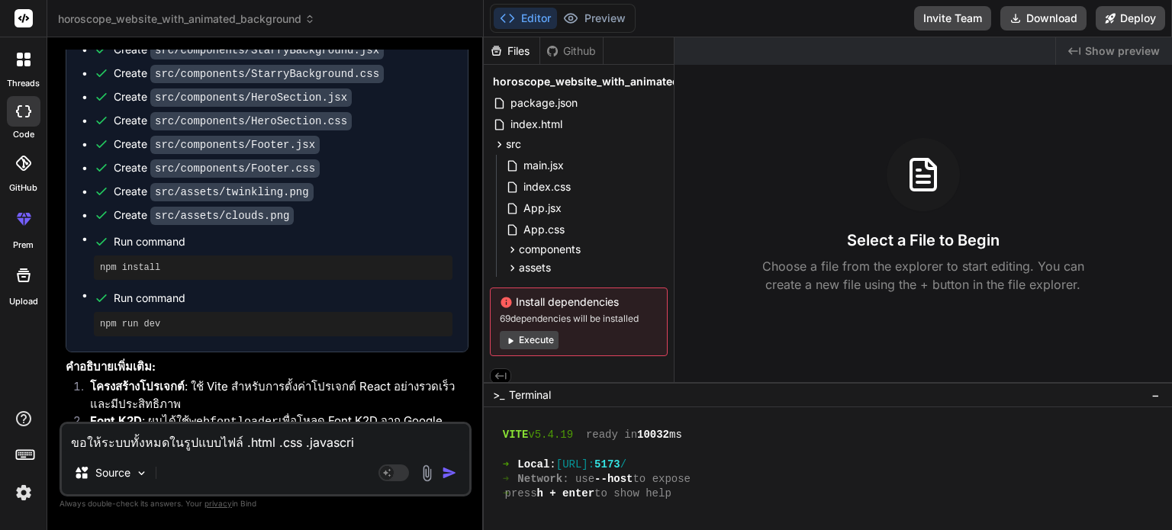
type textarea "x"
type textarea "ขอให้ระบบทั้งหมดในรูปแบบไฟล์ .html .css .javascript"
type textarea "x"
type textarea "ขอให้ระบบทั้งหมดในรูปแบบไฟล์ .html .css .javascript"
type textarea "x"
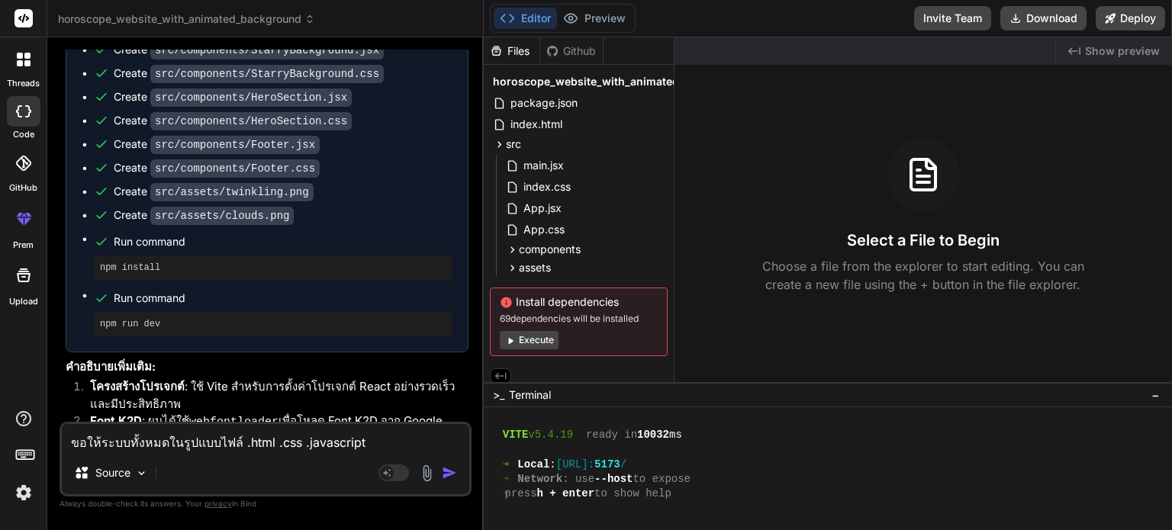
type textarea "ขอให้ระบบทั้งหมดในรูปแบบไฟล์ .html .css .javascript v"
type textarea "x"
type textarea "ขอให้ระบบทั้งหมดในรูปแบบไฟล์ .html .css .javascript vp"
type textarea "x"
type textarea "ขอให้ระบบทั้งหมดในรูปแบบไฟล์ .html .css .javascript v"
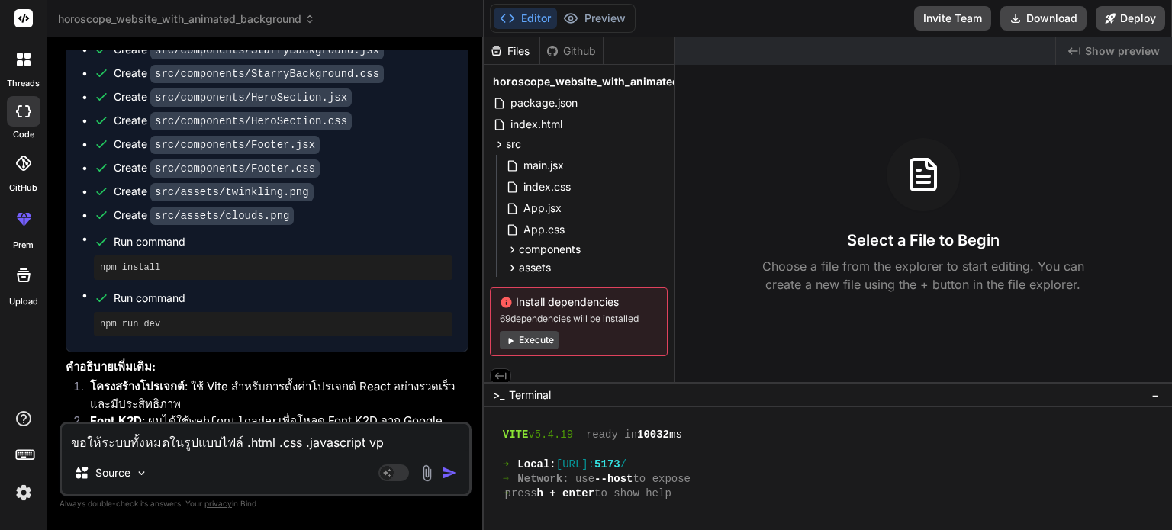
type textarea "x"
type textarea "ขอให้ระบบทั้งหมดในรูปแบบไฟล์ .html .css .javascript"
type textarea "x"
type textarea "ขอให้ระบบทั้งหมดในรูปแบบไฟล์ .html .css .javascript อ"
type textarea "x"
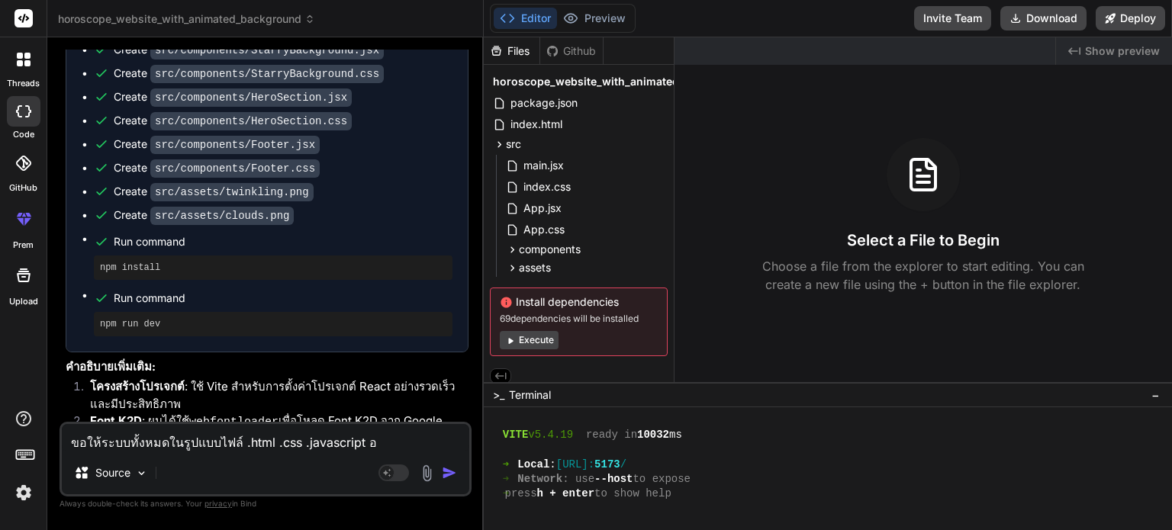
type textarea "ขอให้ระบบทั้งหมดในรูปแบบไฟล์ .html .css .javascript อย"
type textarea "x"
type textarea "ขอให้ระบบทั้งหมดในรูปแบบไฟล์ .html .css .javascript อย่"
type textarea "x"
type textarea "ขอให้ระบบทั้งหมดในรูปแบบไฟล์ .html .css .javascript อย่า"
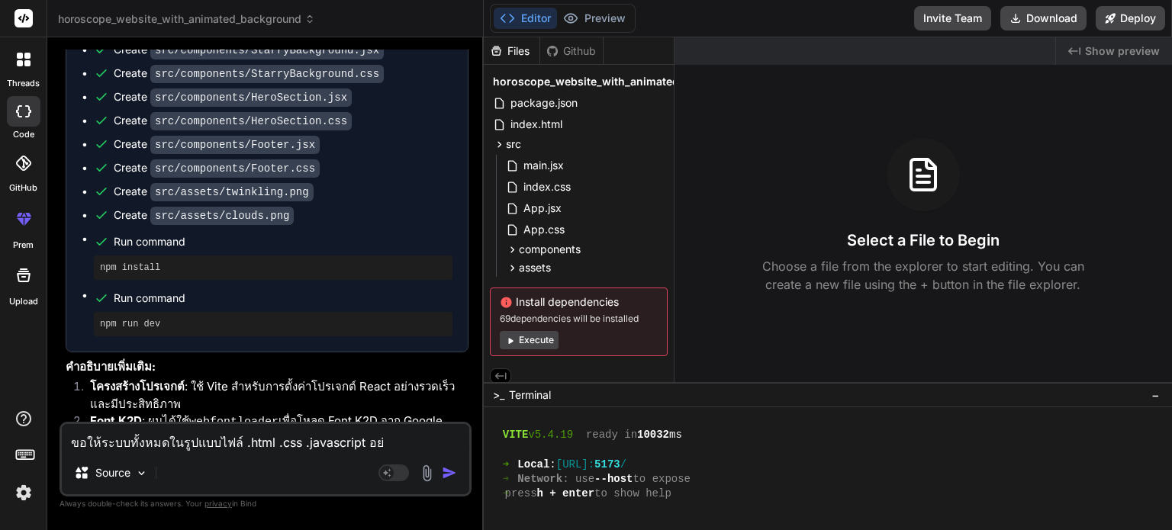
type textarea "x"
type textarea "ขอให้ระบบทั้งหมดในรูปแบบไฟล์ .html .css .javascript อย่าง"
type textarea "x"
type textarea "ขอให้ระบบทั้งหมดในรูปแบบไฟล์ .html .css .javascript อย่างล"
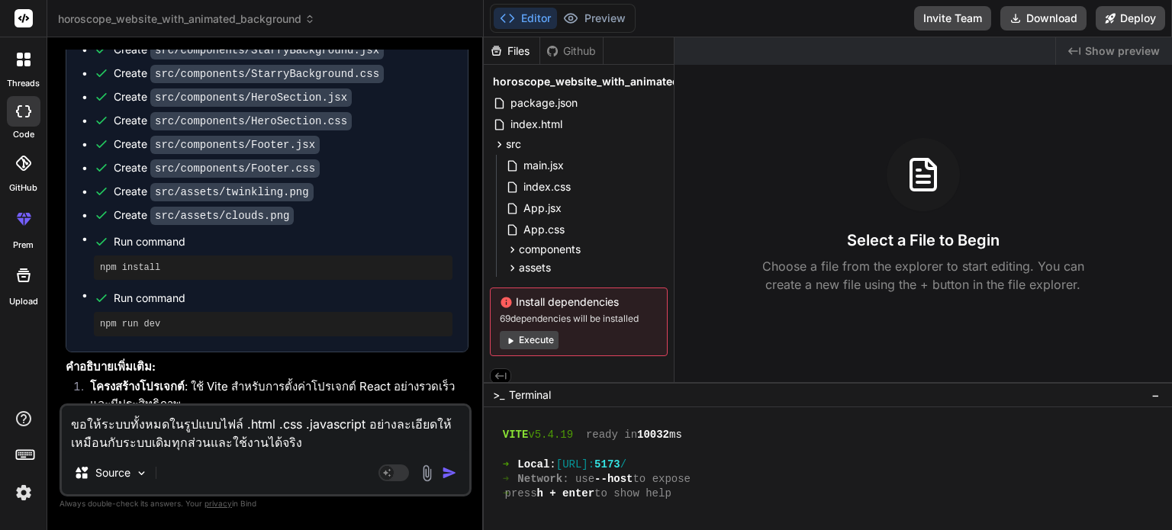
click at [449, 471] on img "button" at bounding box center [449, 472] width 15 height 15
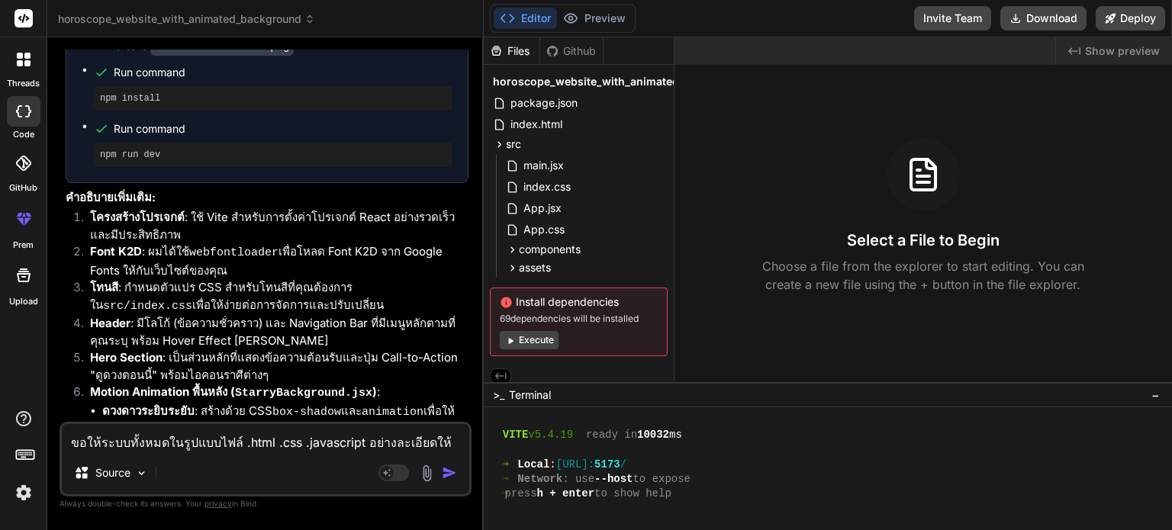
scroll to position [2398, 0]
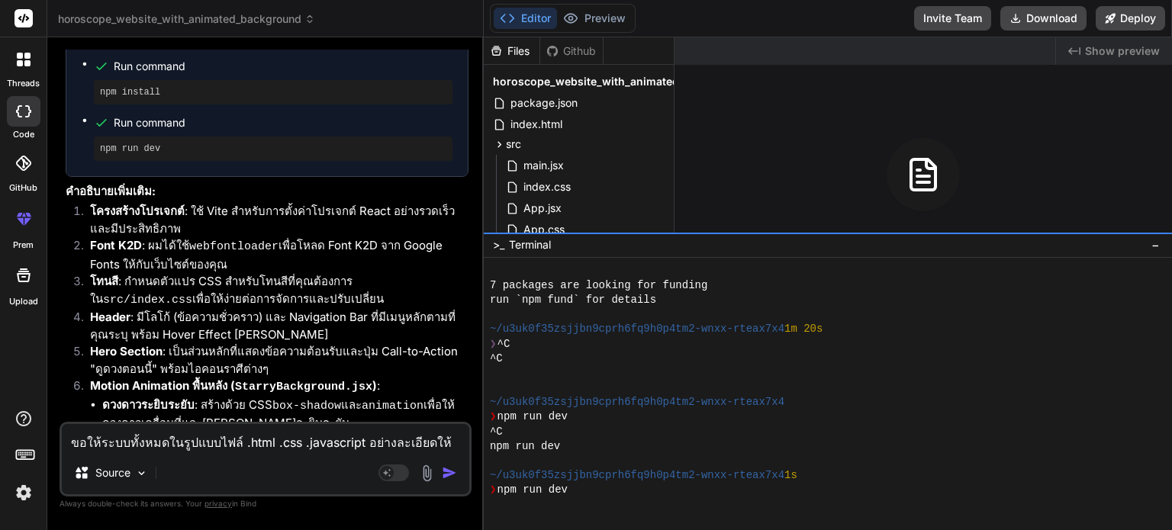
drag, startPoint x: 837, startPoint y: 382, endPoint x: 858, endPoint y: 233, distance: 150.3
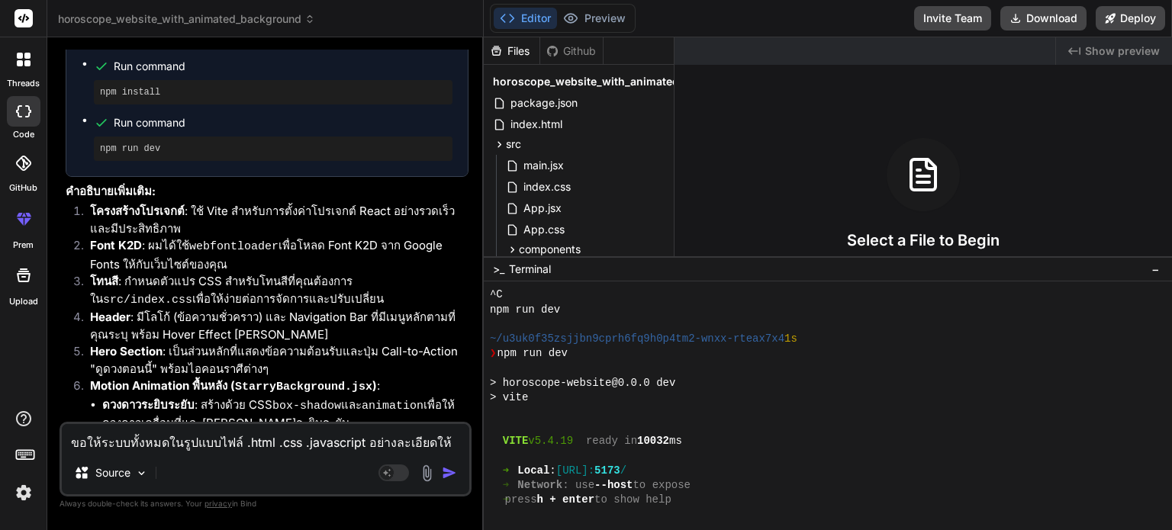
scroll to position [321, 0]
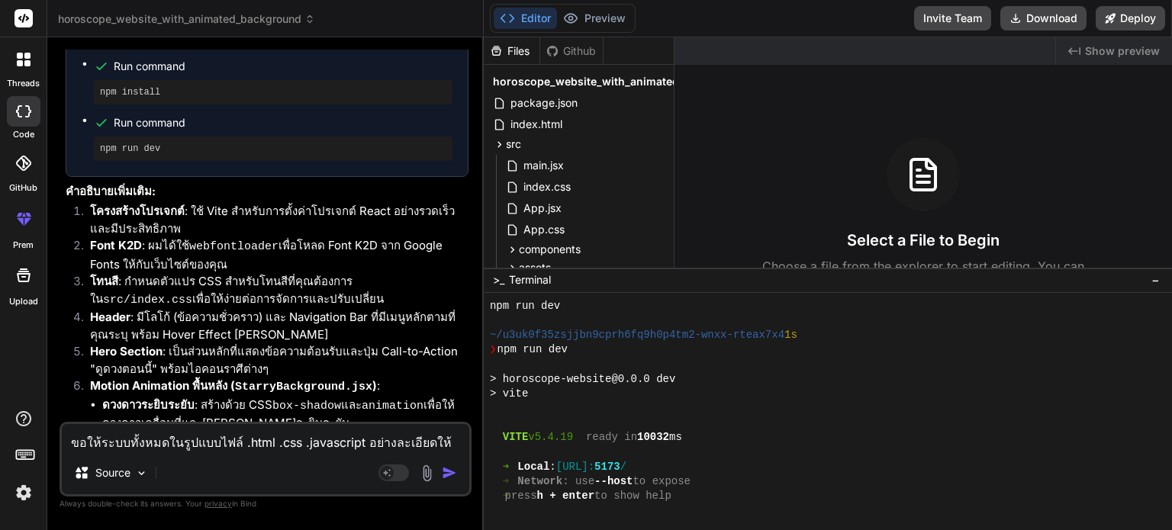
drag, startPoint x: 735, startPoint y: 233, endPoint x: 726, endPoint y: 268, distance: 36.1
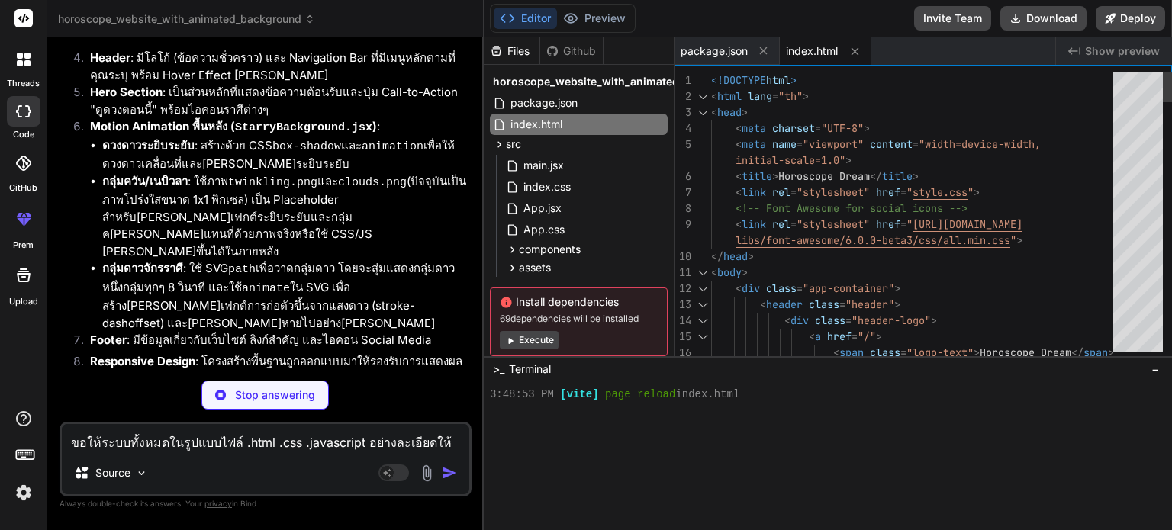
scroll to position [527, 0]
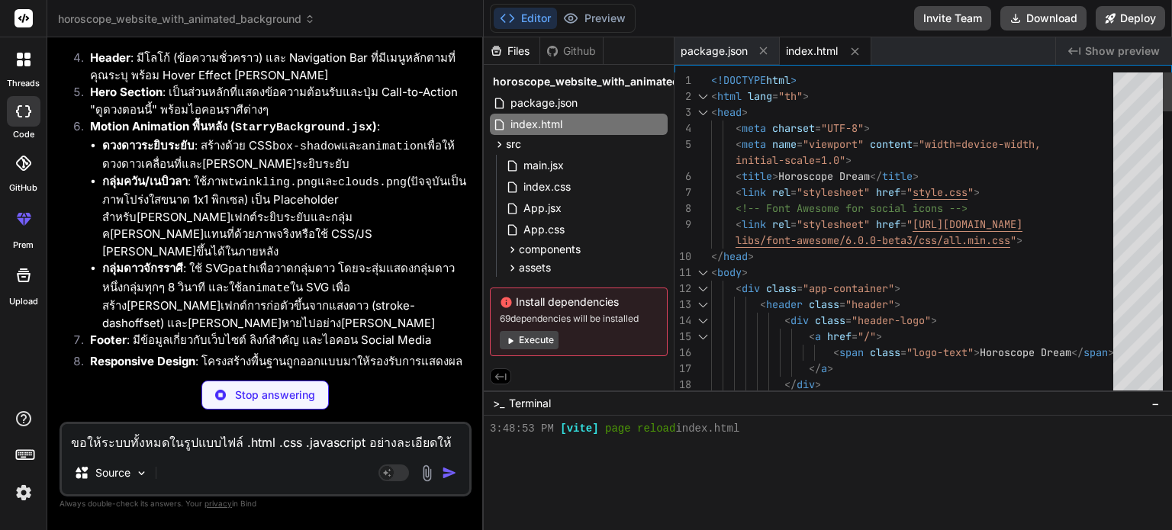
drag, startPoint x: 690, startPoint y: 267, endPoint x: 691, endPoint y: 391, distance: 124.4
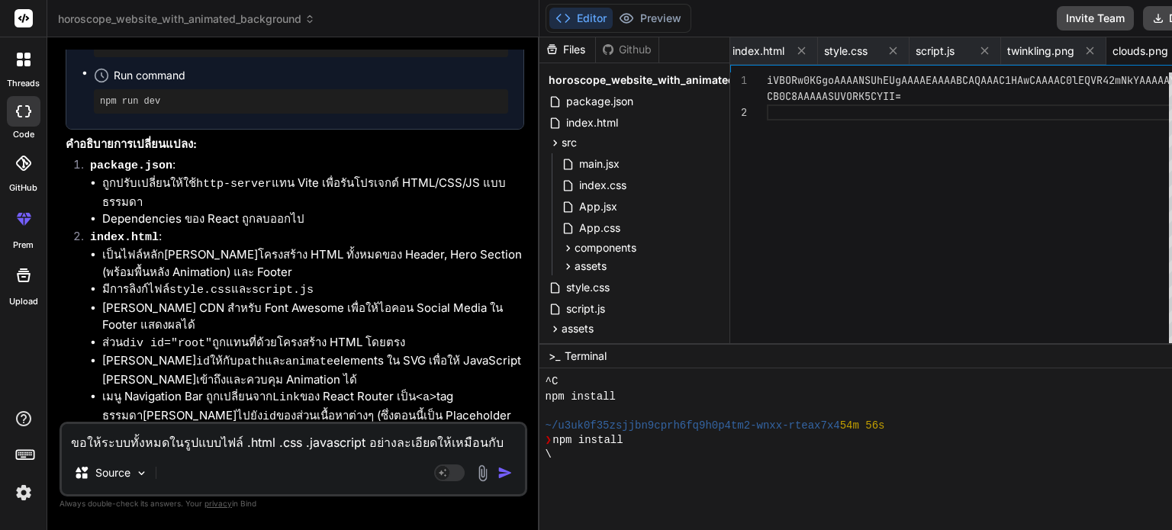
scroll to position [556, 0]
drag, startPoint x: 765, startPoint y: 391, endPoint x: 793, endPoint y: 323, distance: 73.2
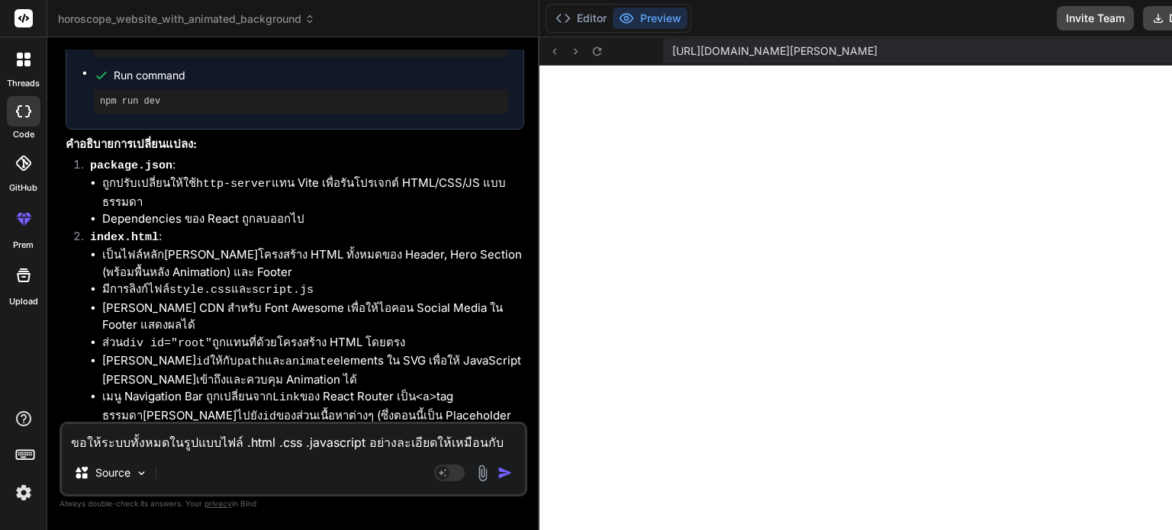
scroll to position [1274, 0]
click at [549, 23] on button "Editor" at bounding box center [580, 18] width 63 height 21
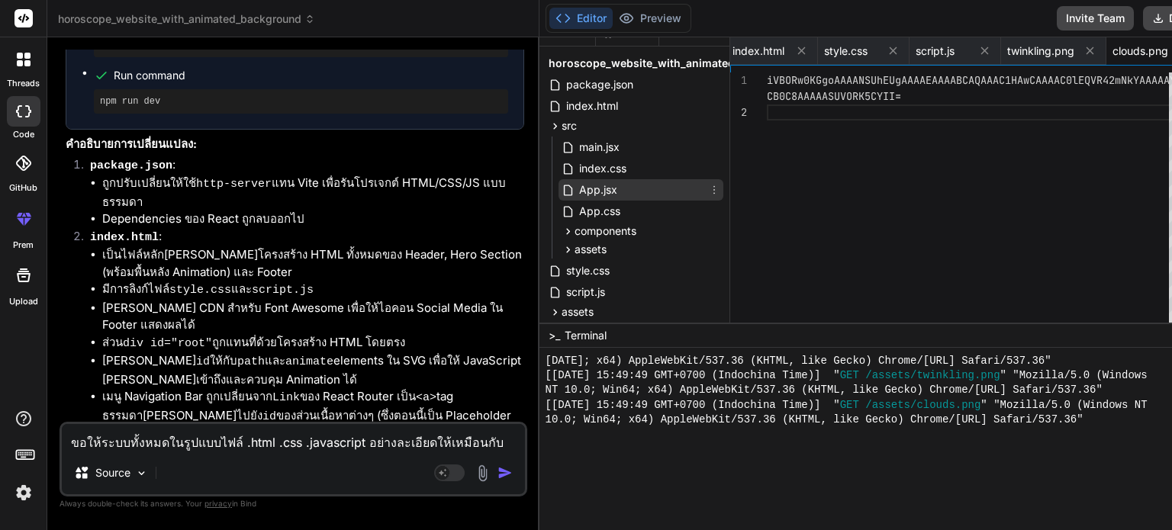
scroll to position [0, 0]
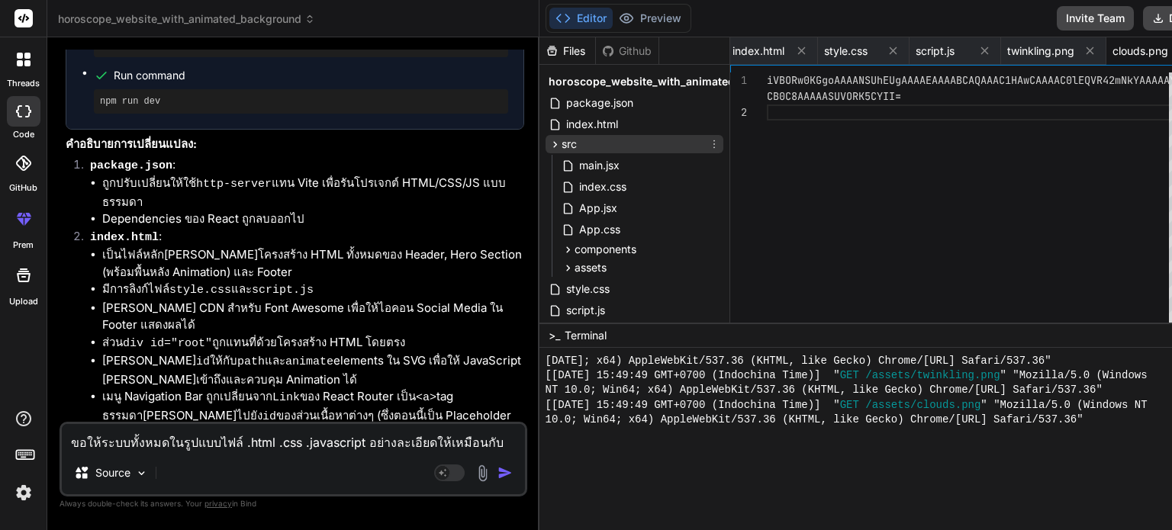
click at [549, 140] on icon at bounding box center [555, 144] width 13 height 13
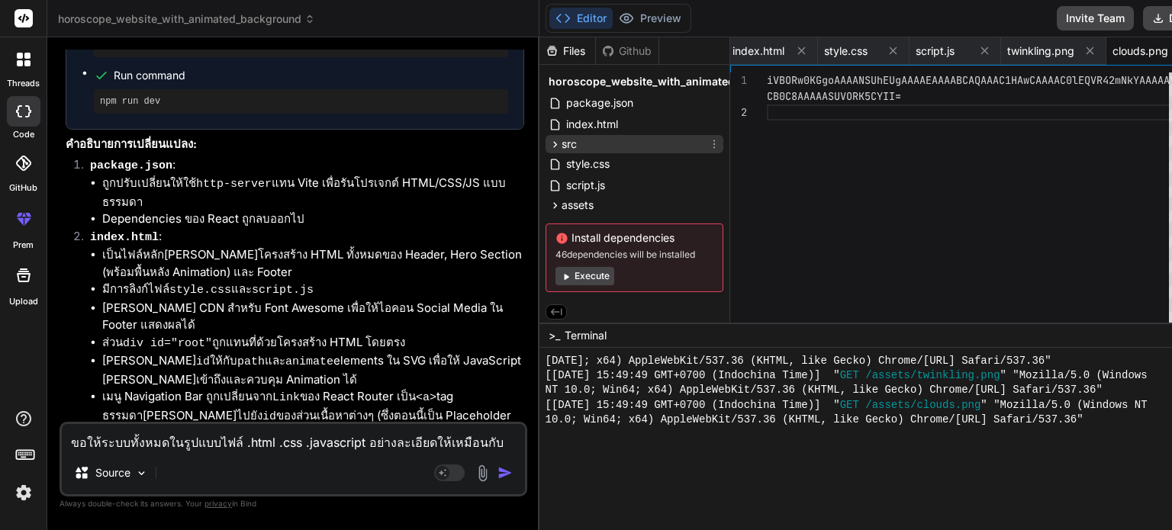
click at [549, 140] on icon at bounding box center [555, 144] width 13 height 13
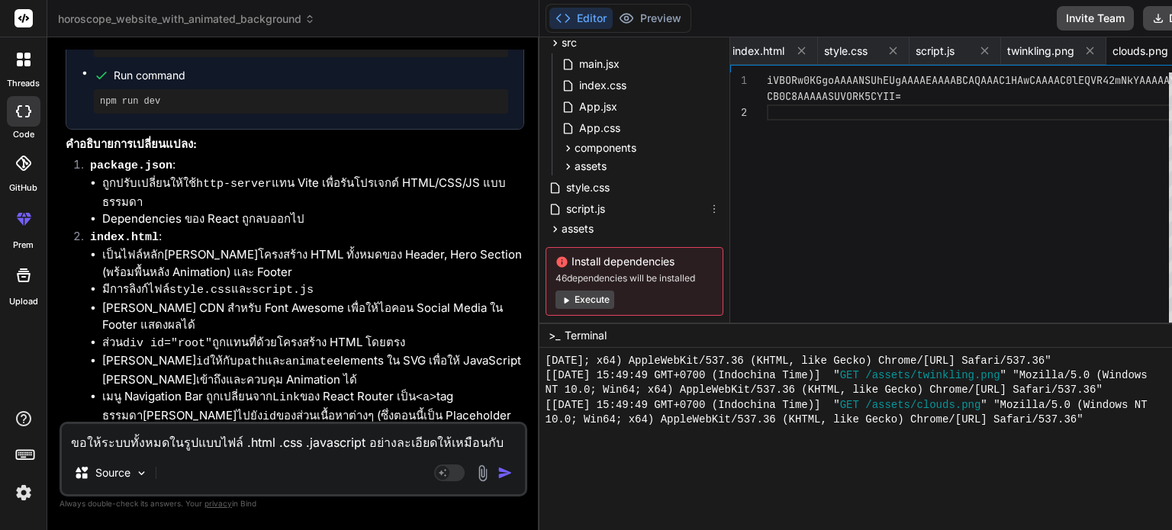
scroll to position [130, 0]
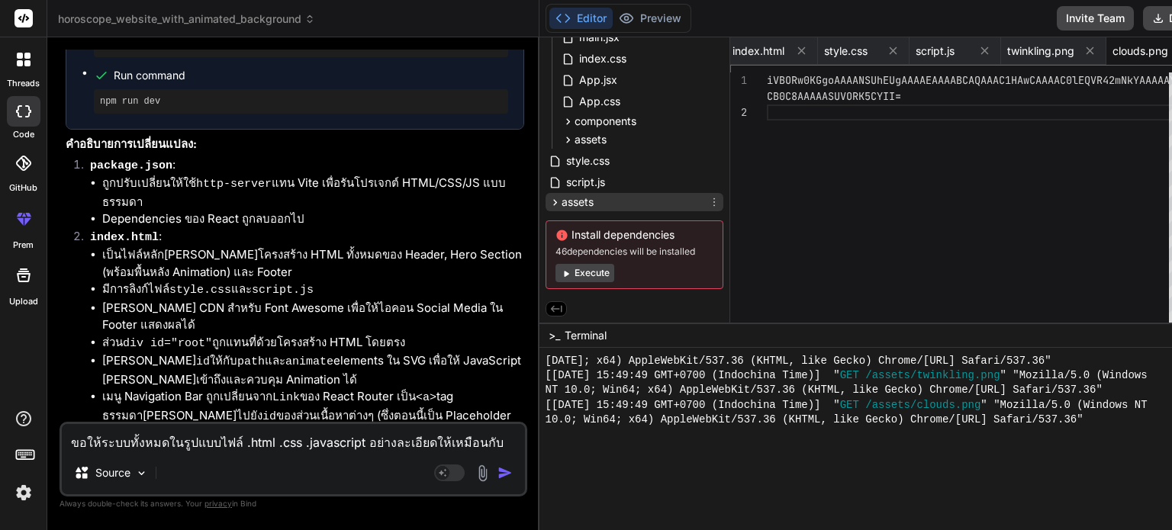
click at [549, 196] on icon at bounding box center [555, 202] width 13 height 13
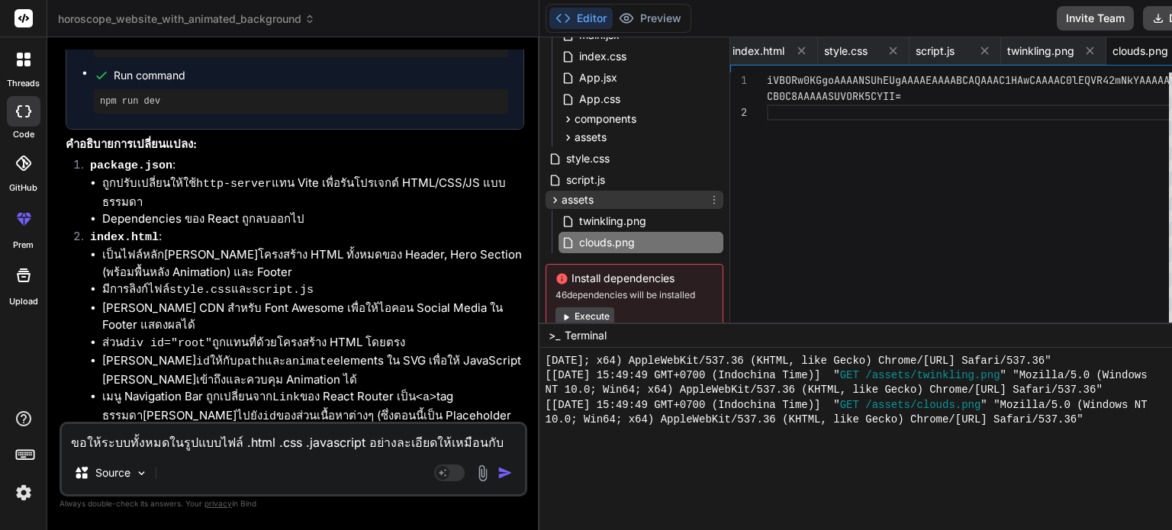
click at [549, 194] on icon at bounding box center [555, 200] width 13 height 13
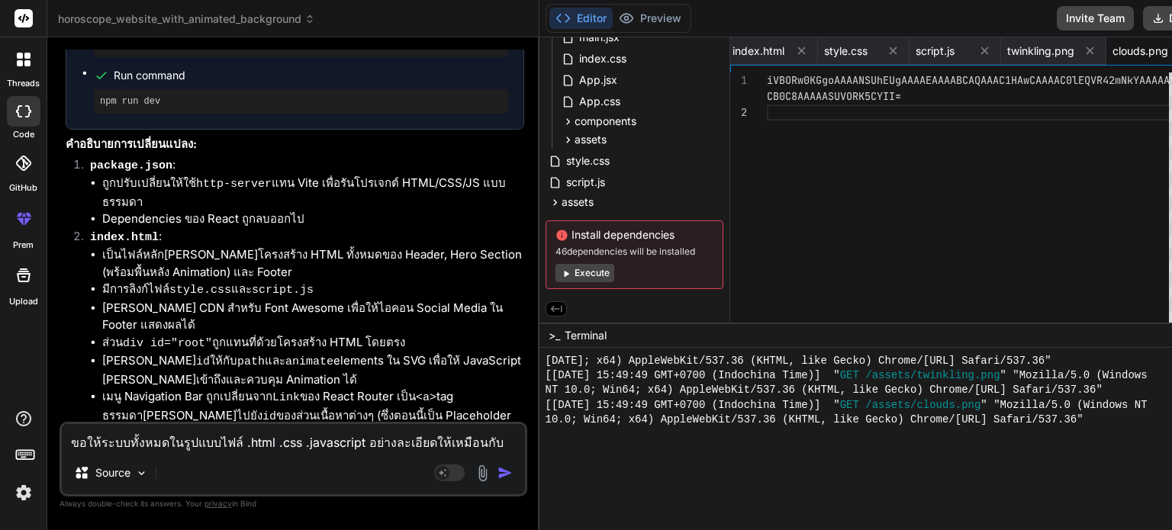
click at [555, 268] on button "Execute" at bounding box center [584, 273] width 59 height 18
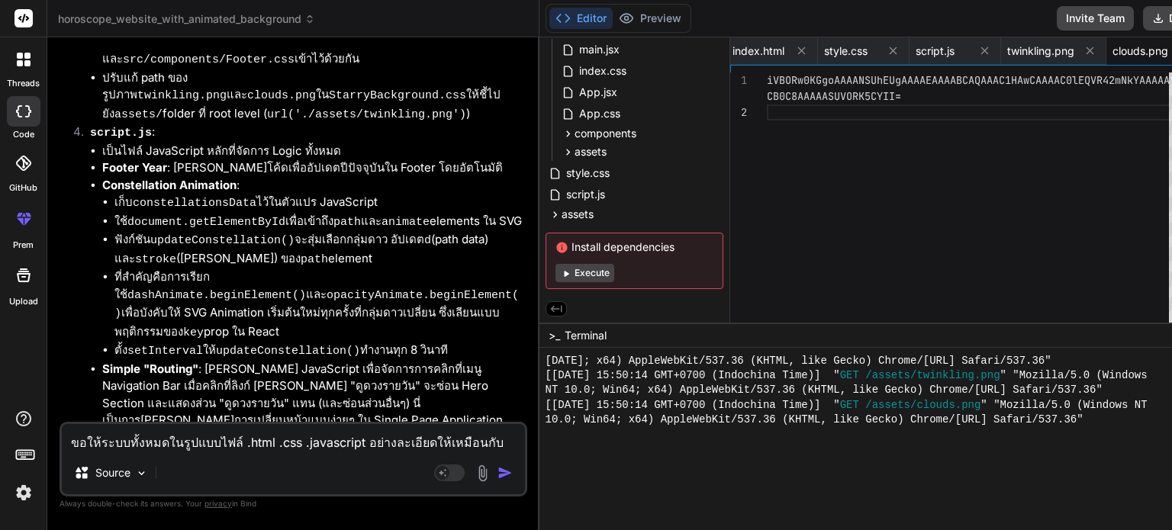
scroll to position [3847, 0]
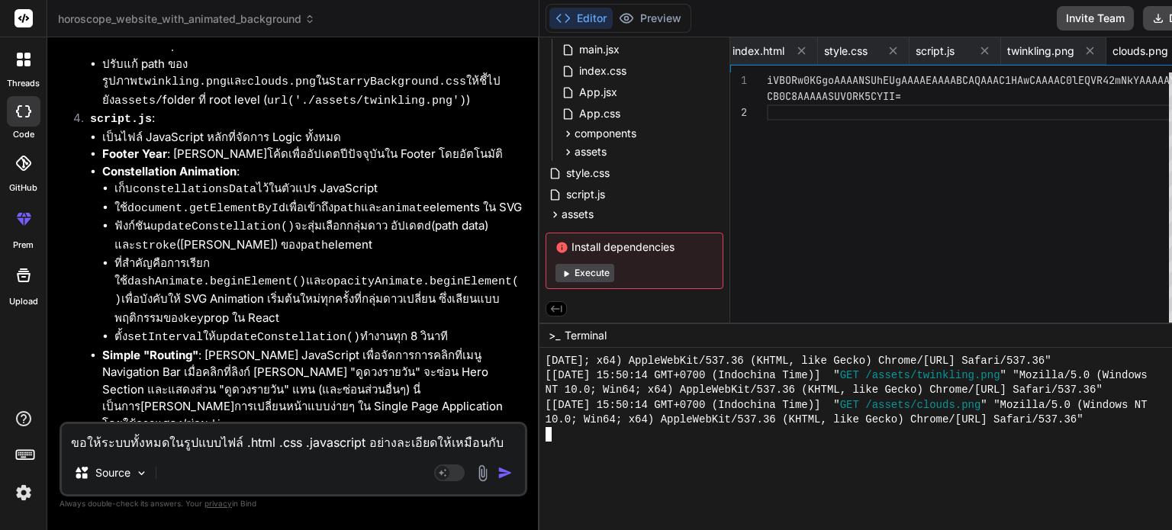
click at [1091, 418] on div "10.0; Win64; x64) AppleWebKit/537.36 (KHTML, like Gecko) Chrome/[URL] Safari/53…" at bounding box center [875, 420] width 660 height 14
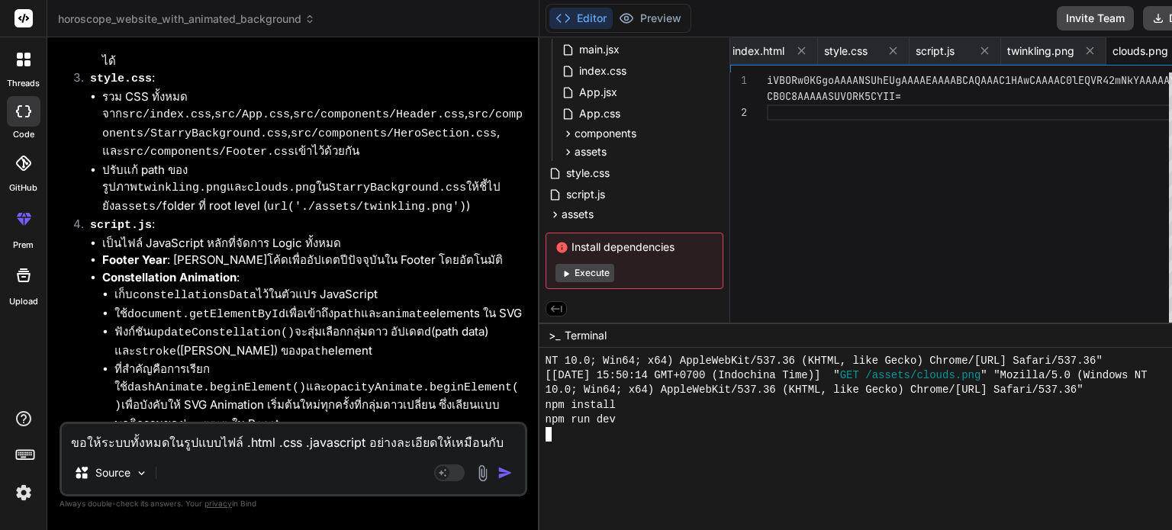
scroll to position [3695, 0]
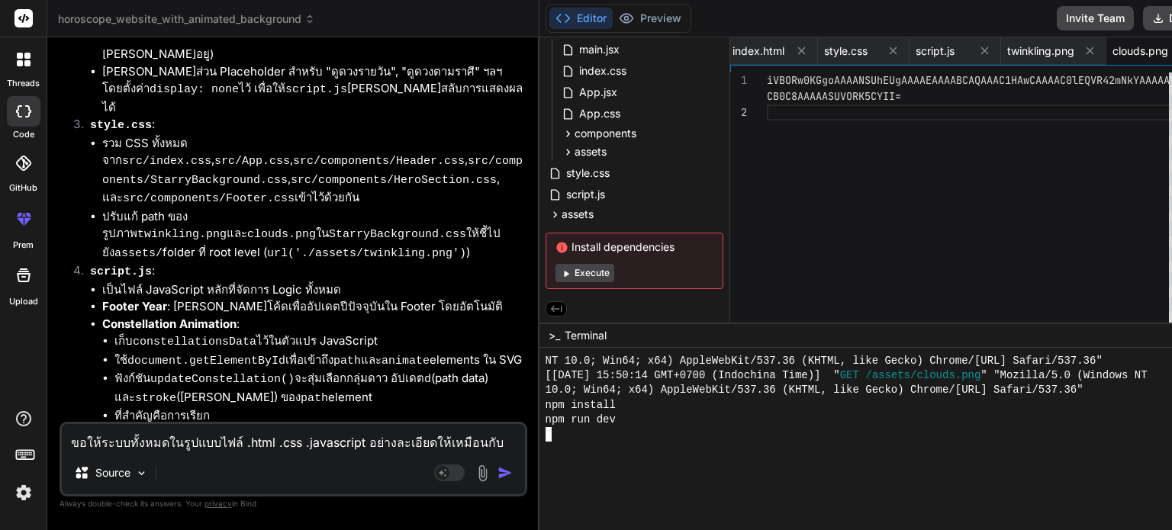
click at [684, 423] on div "npm run dev" at bounding box center [875, 420] width 660 height 14
click at [555, 268] on button "Execute" at bounding box center [584, 273] width 59 height 18
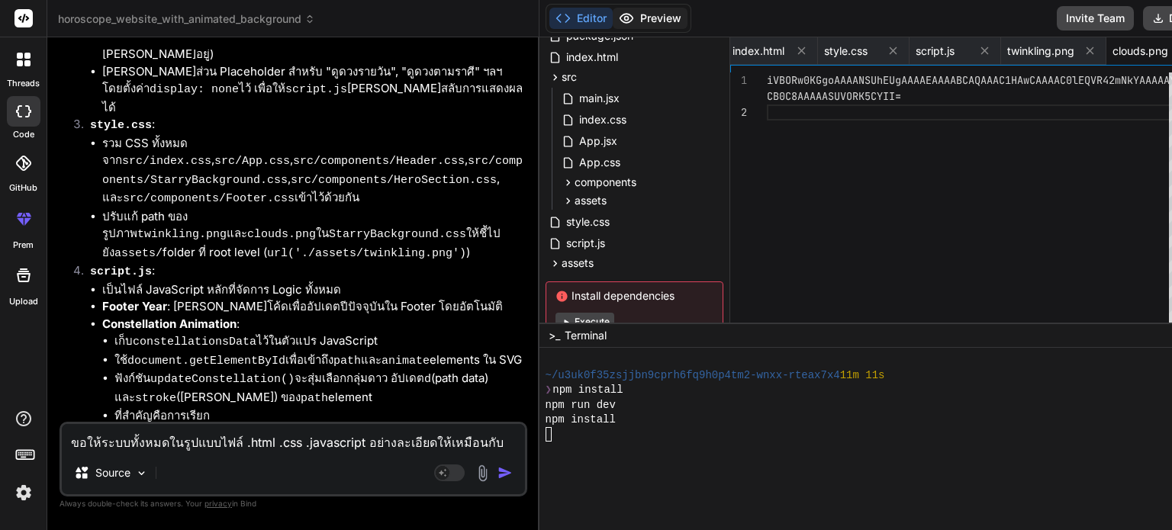
scroll to position [42, 0]
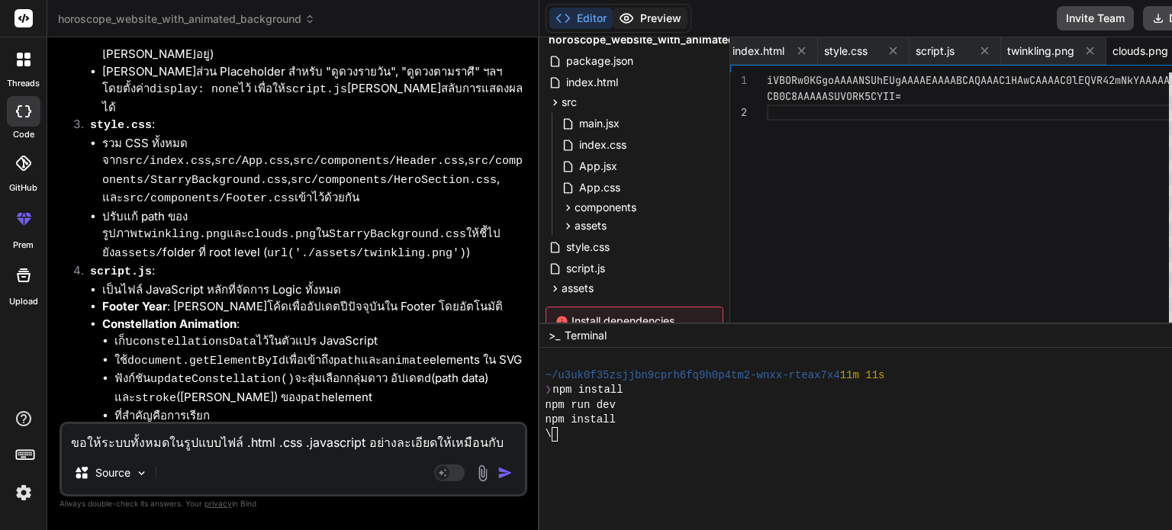
click at [613, 19] on button "Preview" at bounding box center [650, 18] width 75 height 21
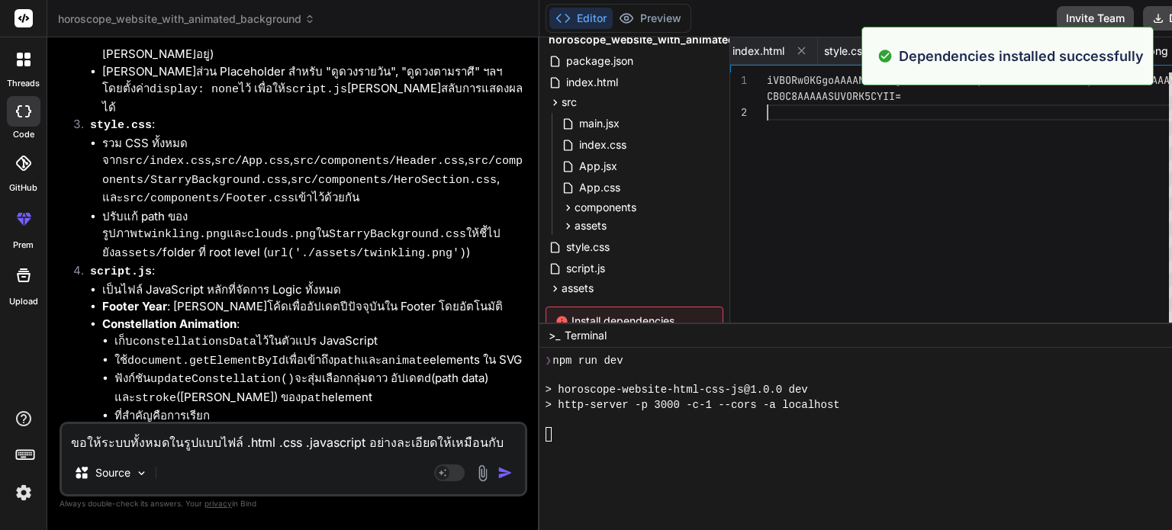
scroll to position [0, 0]
click at [880, 121] on div "iVBORw0KGgoAAAANSUhEUgAAAAEAAAABCAQAAAC1HAwCAAAAC0 lEQVR42mNkYAAAAAYAAj CB0C8AA…" at bounding box center [972, 240] width 411 height 336
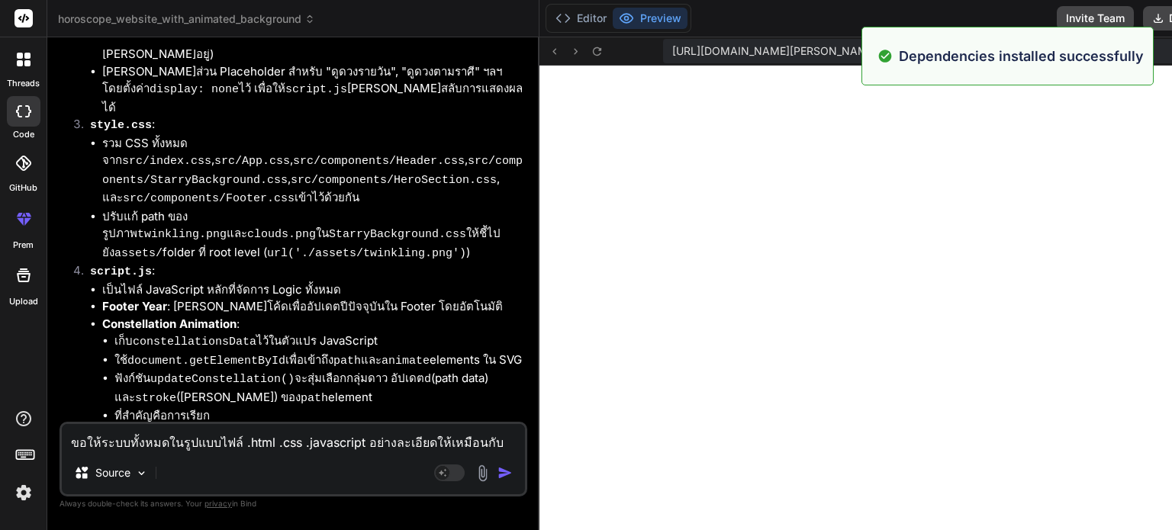
scroll to position [2973, 0]
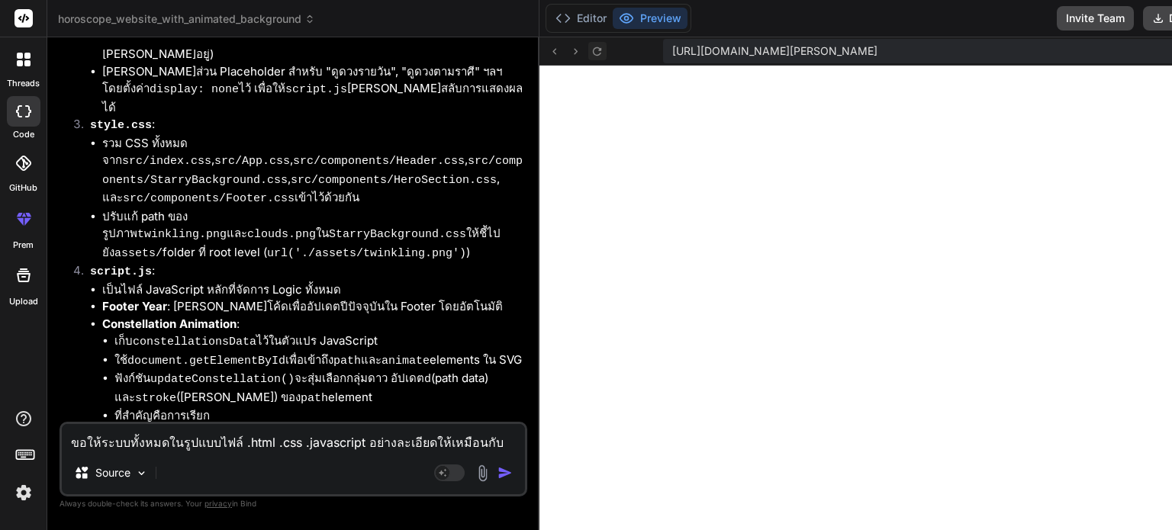
click at [590, 48] on icon at bounding box center [596, 51] width 13 height 13
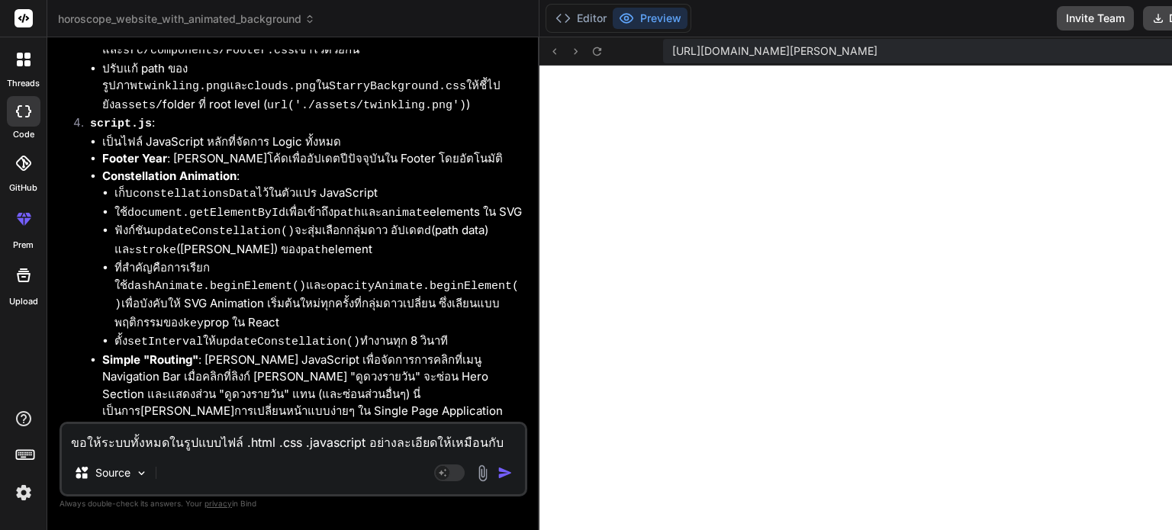
scroll to position [3847, 0]
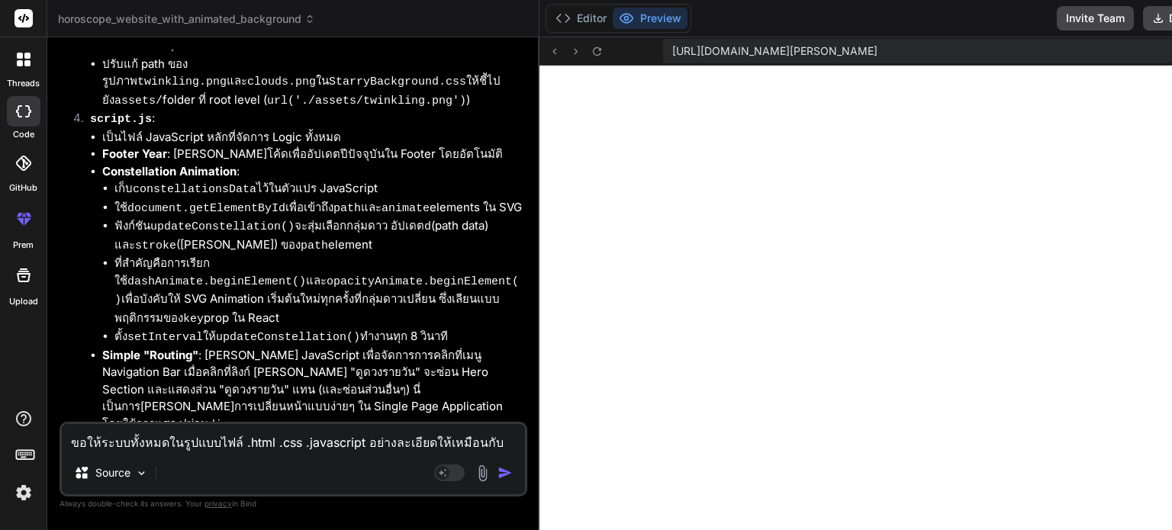
click at [24, 11] on rect at bounding box center [23, 18] width 18 height 18
click at [30, 492] on img at bounding box center [24, 493] width 26 height 26
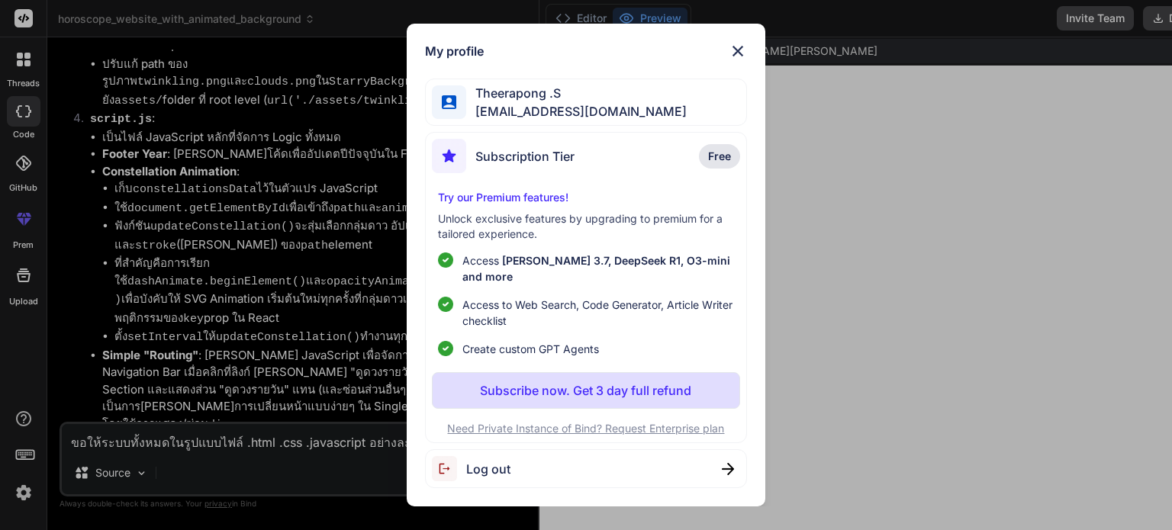
click at [737, 57] on img at bounding box center [738, 51] width 18 height 18
